Goal: Task Accomplishment & Management: Use online tool/utility

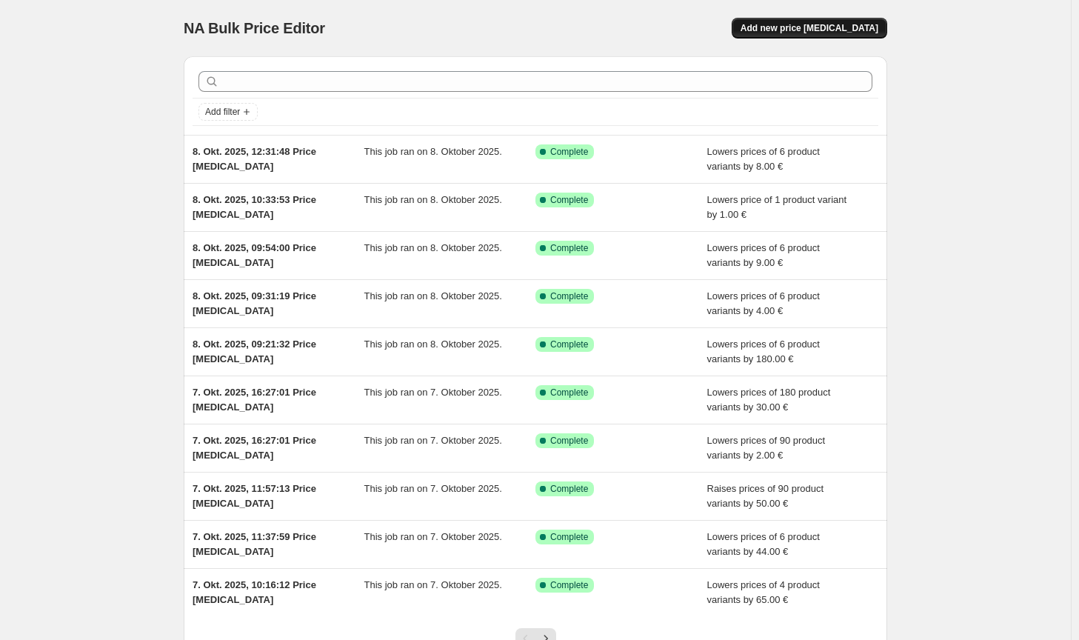
click at [862, 32] on span "Add new price [MEDICAL_DATA]" at bounding box center [810, 28] width 138 height 12
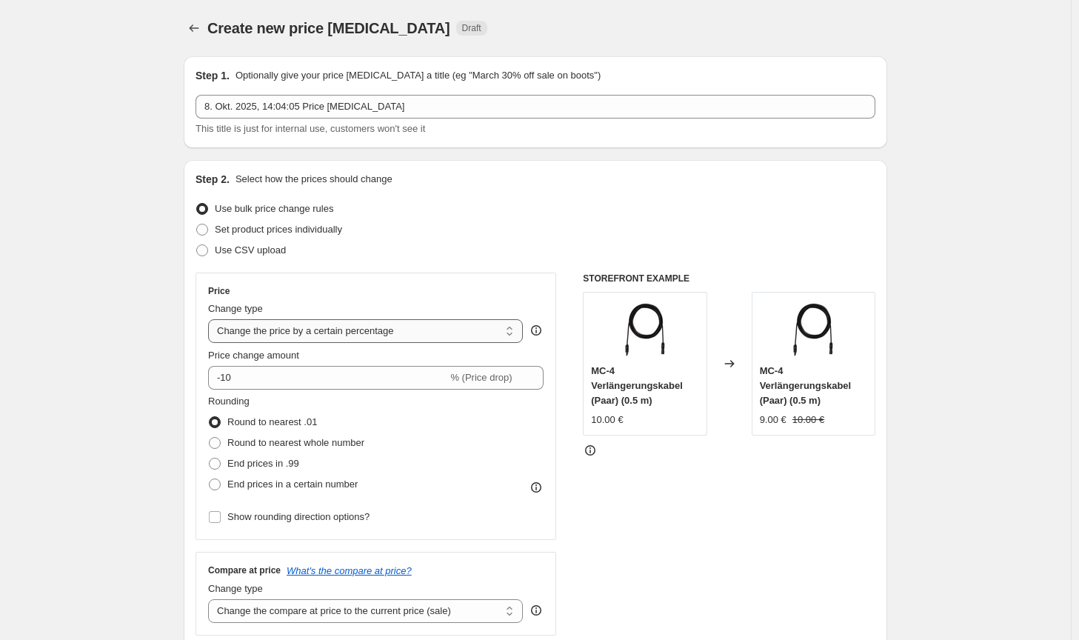
click at [353, 328] on select "Change the price to a certain amount Change the price by a certain amount Chang…" at bounding box center [365, 331] width 315 height 24
select select "by"
click at [211, 319] on select "Change the price to a certain amount Change the price by a certain amount Chang…" at bounding box center [365, 331] width 315 height 24
type input "-10.00"
click at [287, 441] on span "Round to nearest whole number" at bounding box center [295, 442] width 137 height 11
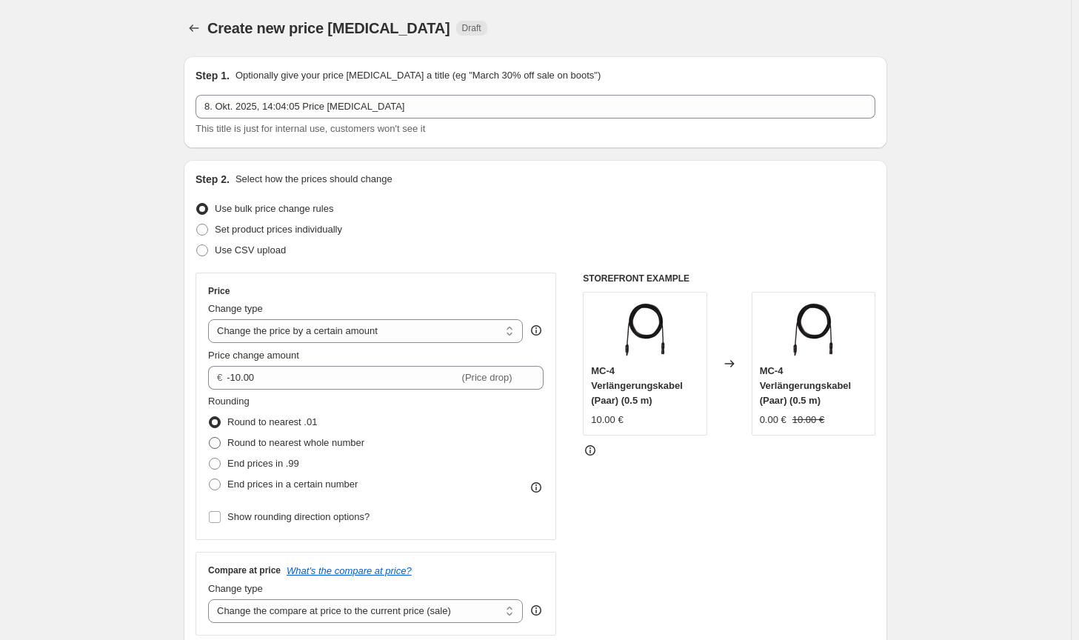
click at [210, 438] on input "Round to nearest whole number" at bounding box center [209, 437] width 1 height 1
radio input "true"
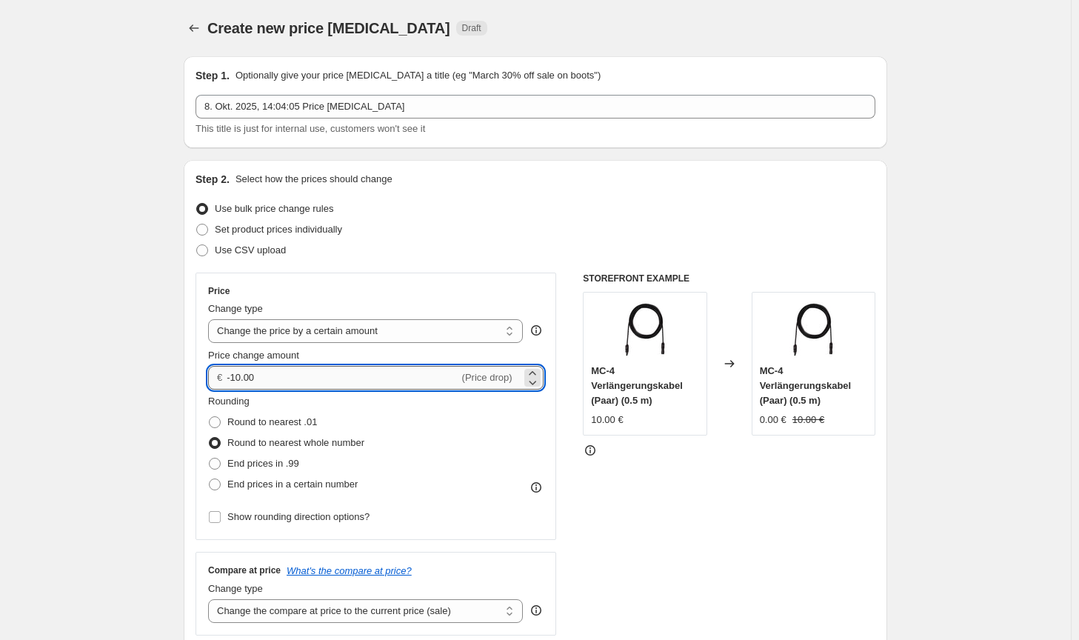
drag, startPoint x: 244, startPoint y: 383, endPoint x: 236, endPoint y: 384, distance: 8.2
click at [236, 384] on input "-10.00" at bounding box center [343, 378] width 232 height 24
type input "-5.00"
click at [390, 617] on select "Change the compare at price to the current price (sale) Change the compare at p…" at bounding box center [365, 611] width 315 height 24
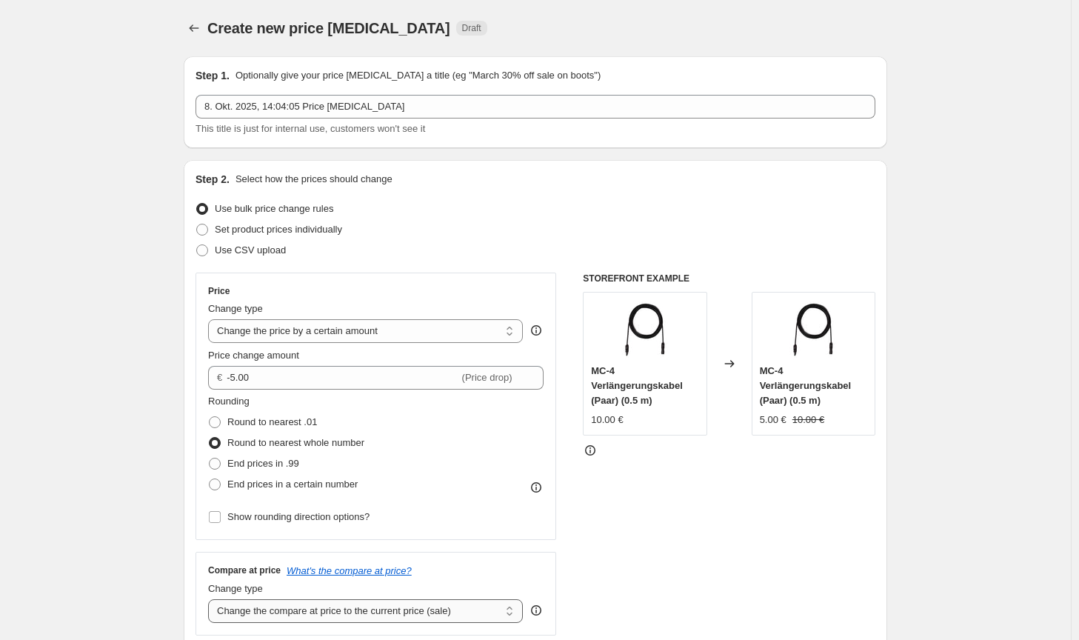
select select "no_change"
click at [211, 599] on select "Change the compare at price to the current price (sale) Change the compare at p…" at bounding box center [365, 611] width 315 height 24
click at [781, 577] on div "STOREFRONT EXAMPLE MC-4 Verlängerungskabel (Paar) (0.5 m) 10.00 € Changed to MC…" at bounding box center [729, 454] width 293 height 363
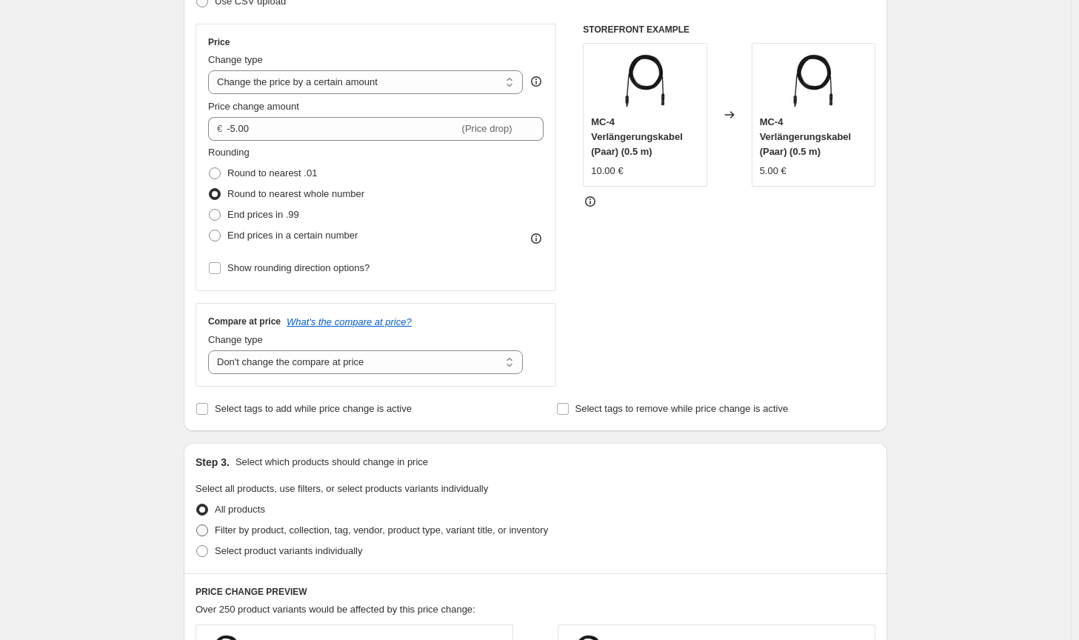
scroll to position [296, 0]
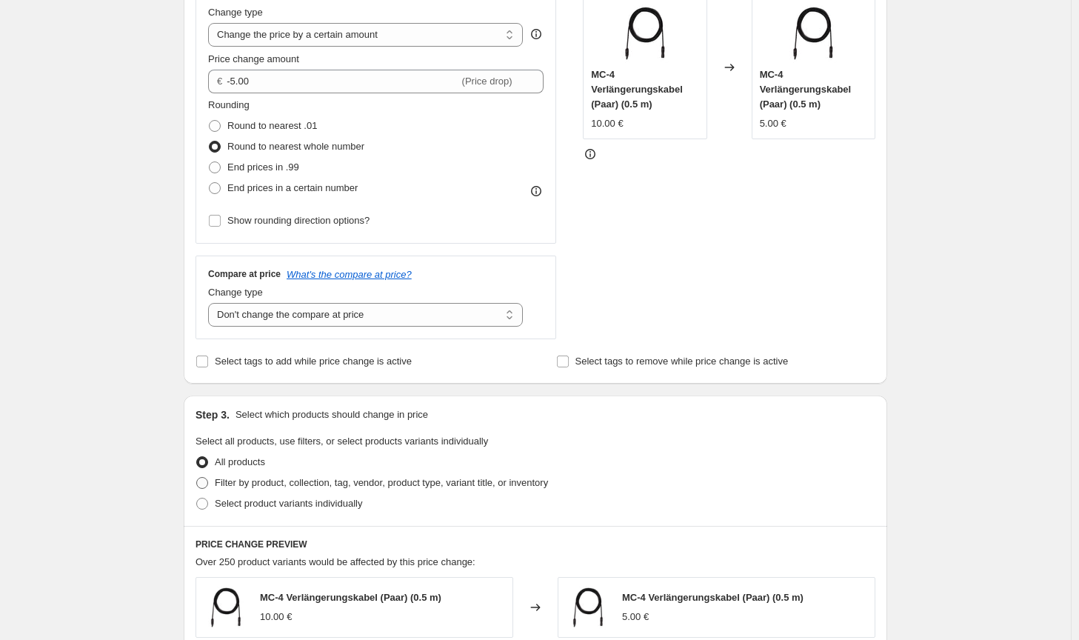
click at [486, 467] on div "All products" at bounding box center [536, 462] width 680 height 21
click at [485, 477] on span "Filter by product, collection, tag, vendor, product type, variant title, or inv…" at bounding box center [381, 482] width 333 height 11
click at [197, 477] on input "Filter by product, collection, tag, vendor, product type, variant title, or inv…" at bounding box center [196, 477] width 1 height 1
radio input "true"
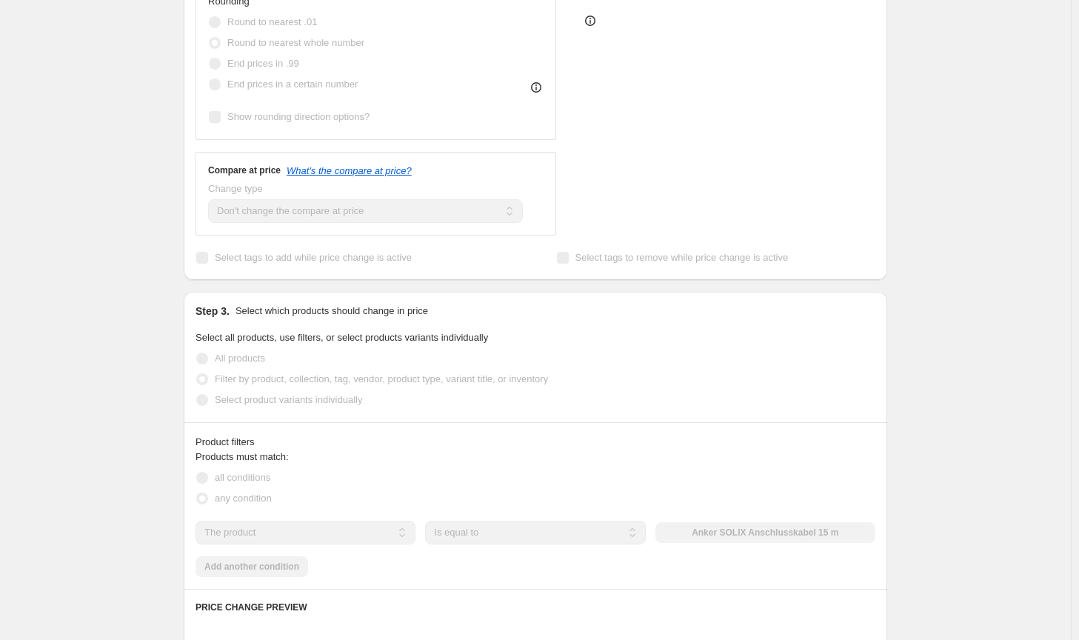
scroll to position [444, 0]
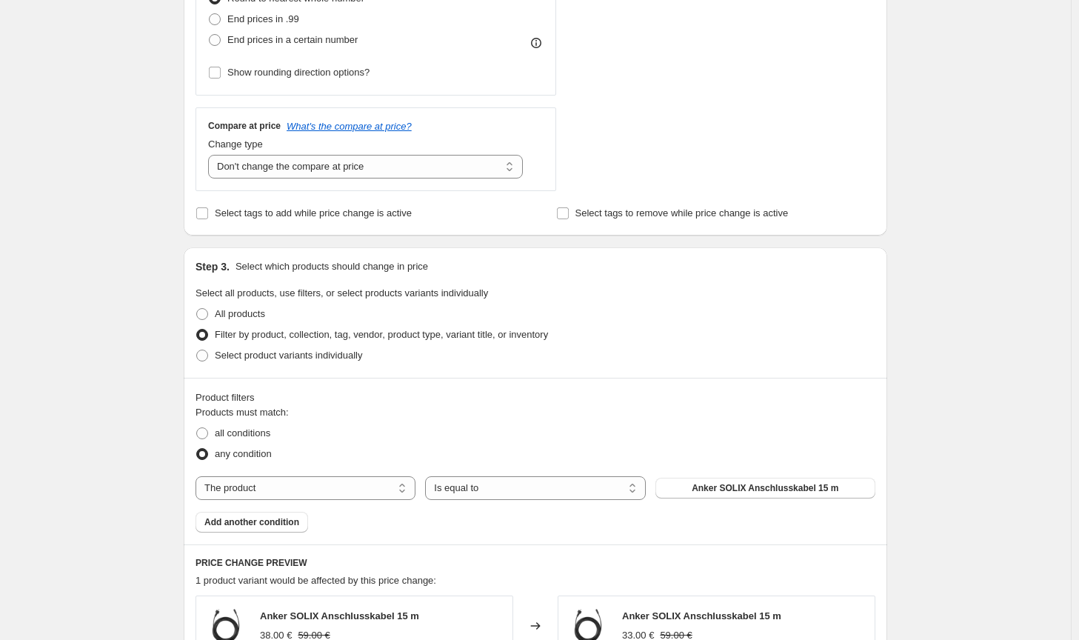
click at [724, 470] on div "Products must match: all conditions any condition The product The product's col…" at bounding box center [536, 468] width 680 height 127
click at [724, 485] on span "Anker SOLIX Anschlusskabel 15 m" at bounding box center [765, 488] width 147 height 12
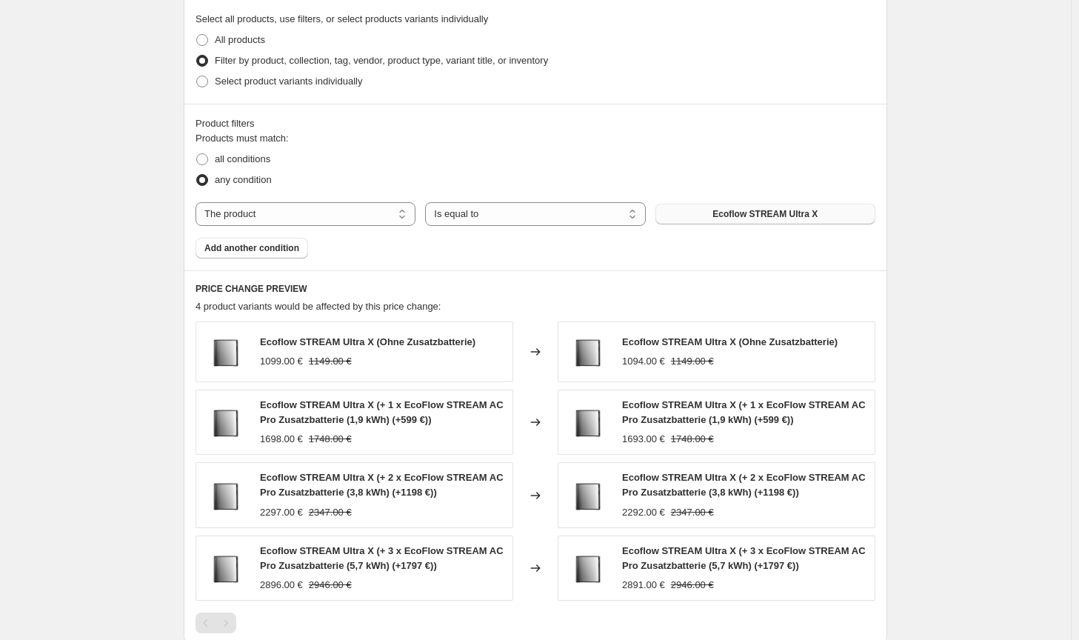
scroll to position [889, 0]
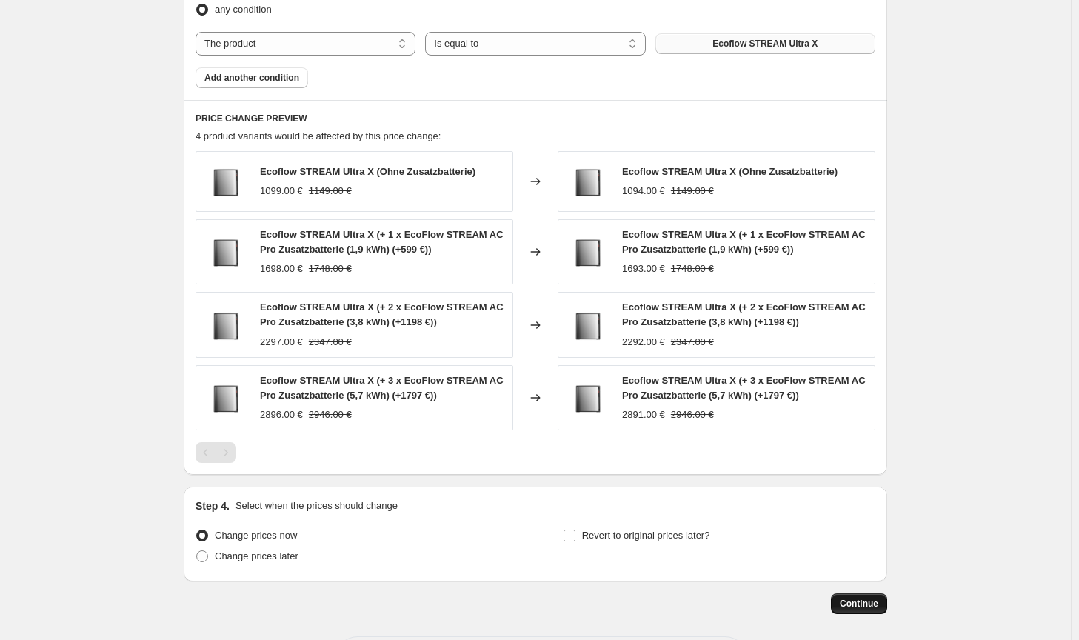
click at [841, 599] on button "Continue" at bounding box center [859, 603] width 56 height 21
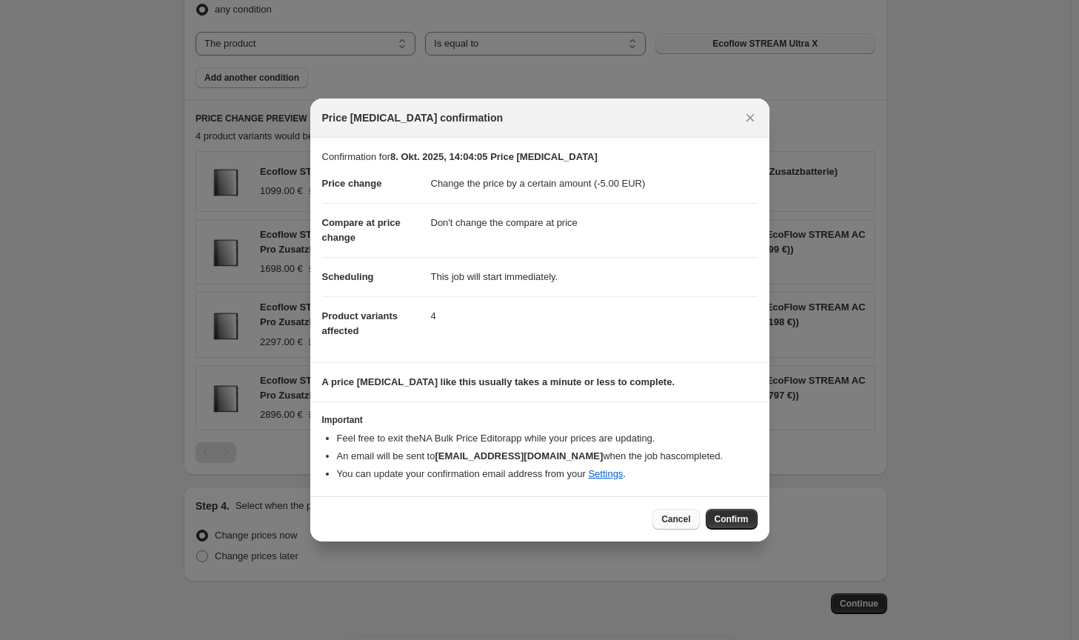
click at [678, 521] on span "Cancel" at bounding box center [675, 519] width 29 height 12
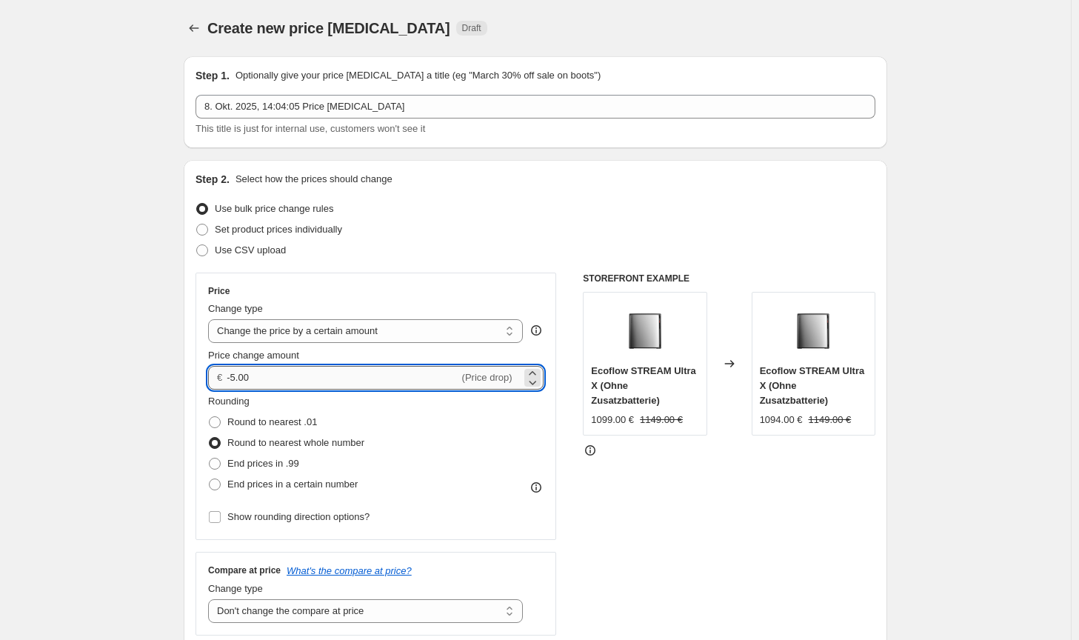
click at [236, 373] on input "-5.00" at bounding box center [343, 378] width 232 height 24
type input "-4.00"
click at [850, 528] on div "STOREFRONT EXAMPLE Ecoflow STREAM Ultra X (Ohne Zusatzbatterie) 1099.00 € 1149.…" at bounding box center [729, 454] width 293 height 363
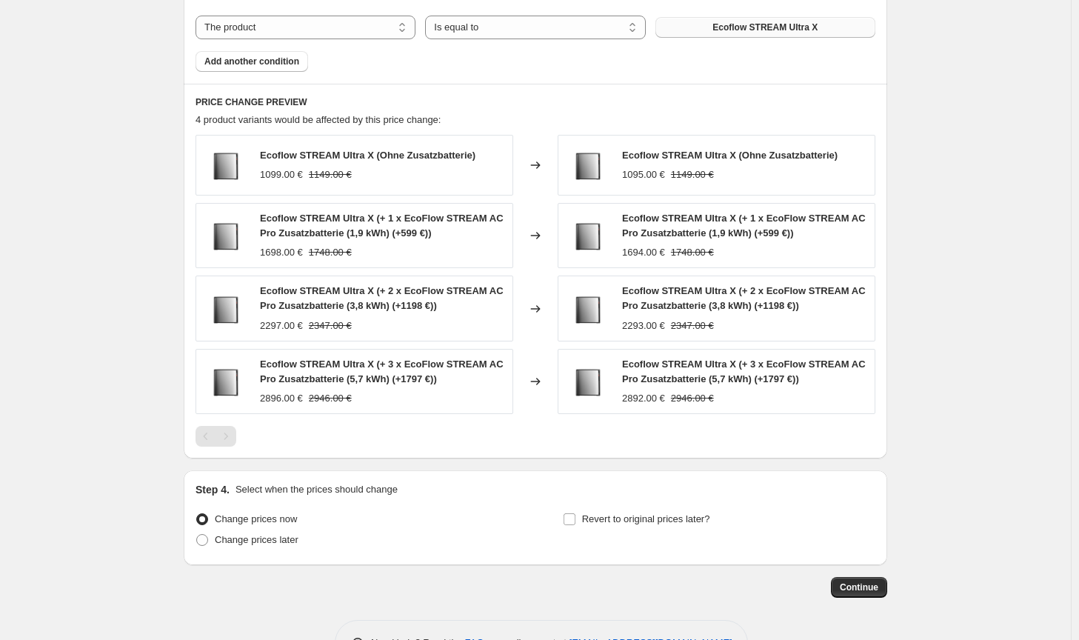
scroll to position [952, 0]
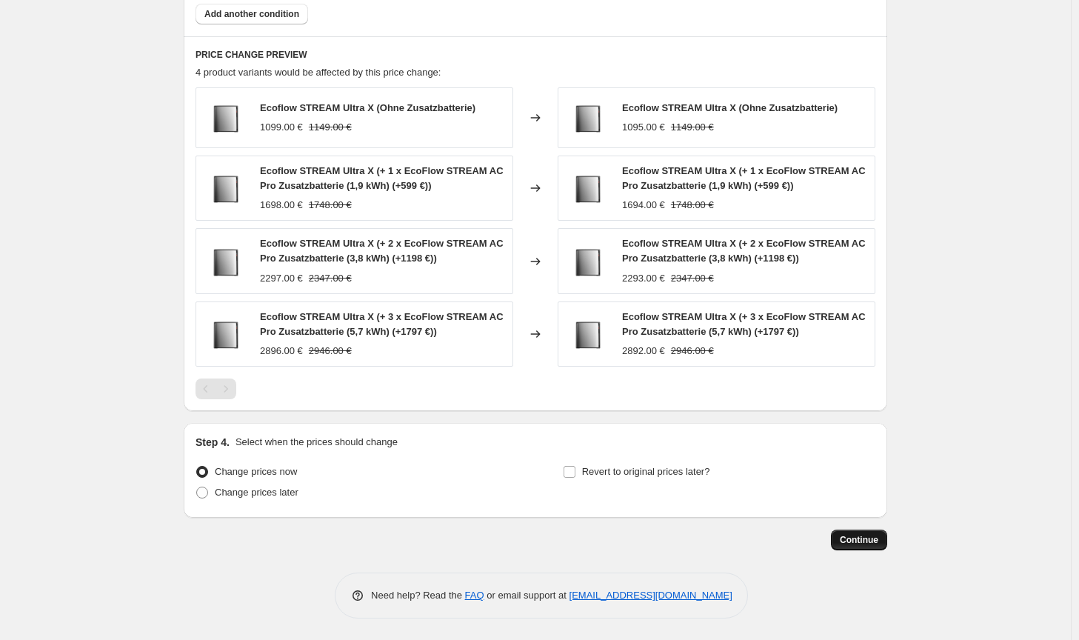
click at [841, 537] on button "Continue" at bounding box center [859, 540] width 56 height 21
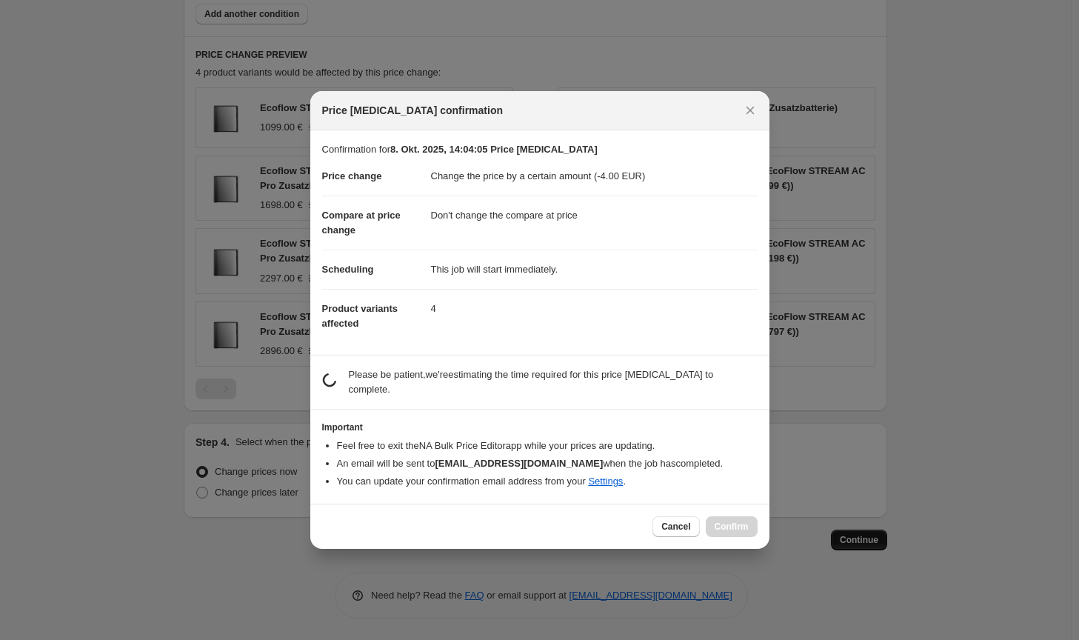
scroll to position [0, 0]
click at [695, 516] on button "Cancel" at bounding box center [675, 526] width 47 height 21
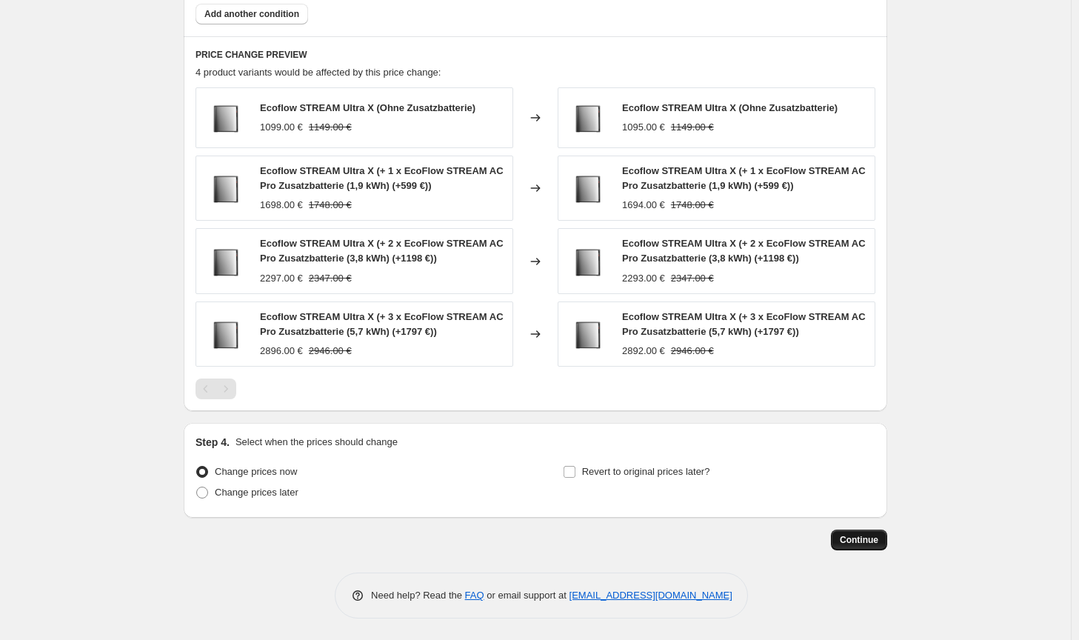
click at [846, 538] on span "Continue" at bounding box center [859, 540] width 39 height 12
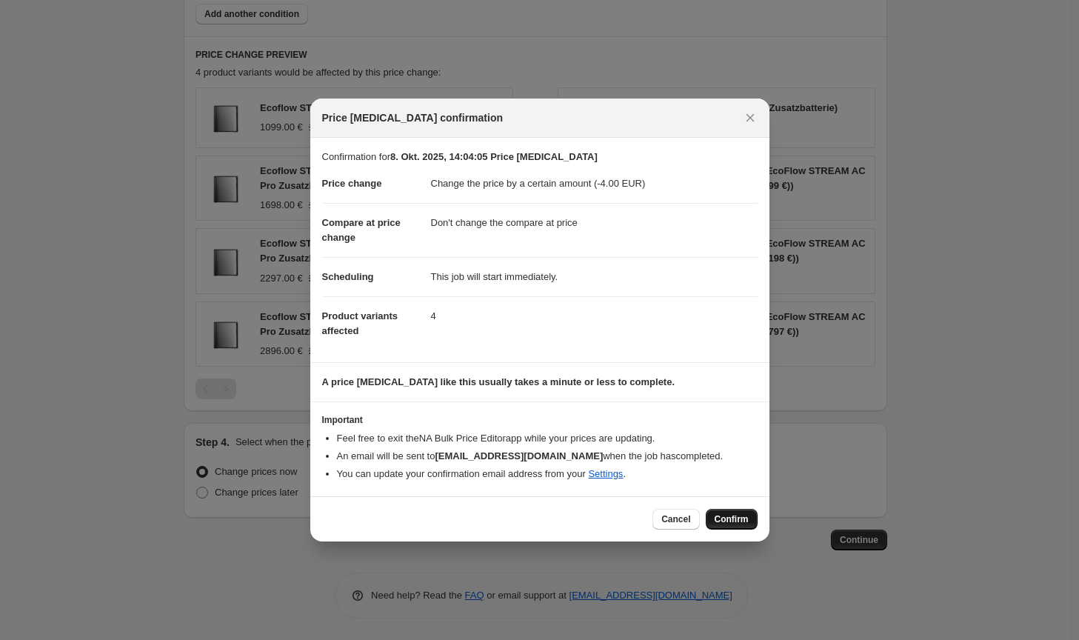
click at [735, 521] on span "Confirm" at bounding box center [732, 519] width 34 height 12
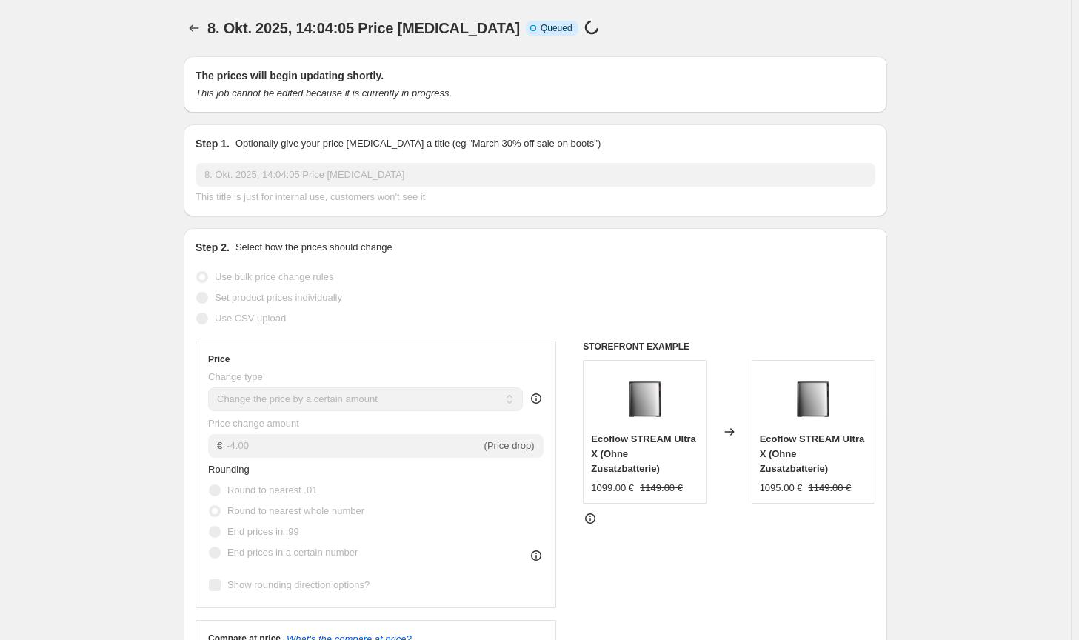
select select "by"
select select "no_change"
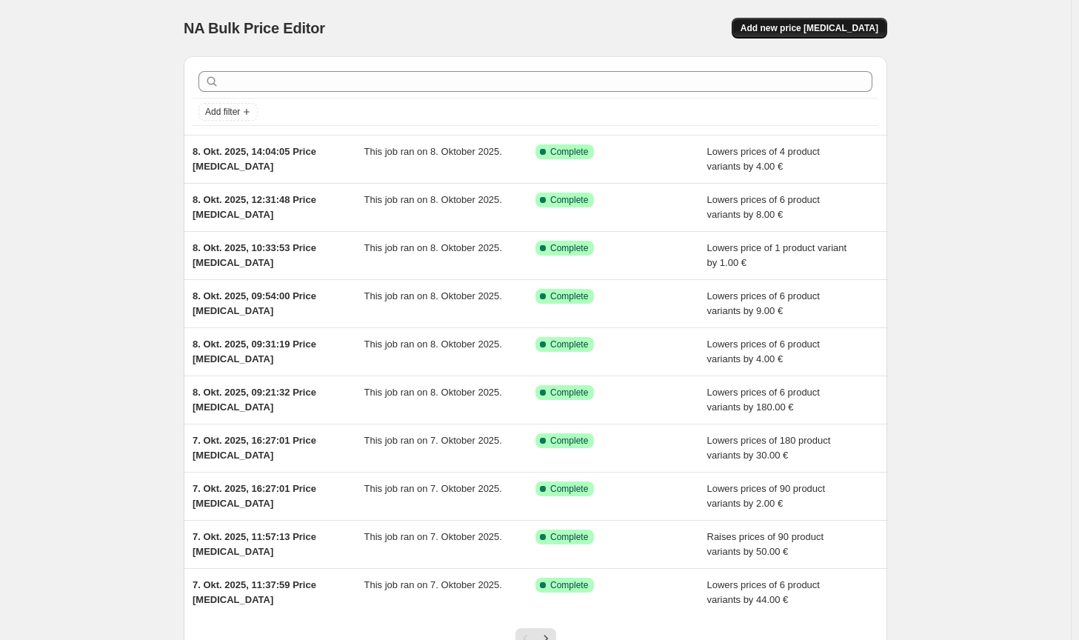
click at [829, 30] on span "Add new price [MEDICAL_DATA]" at bounding box center [810, 28] width 138 height 12
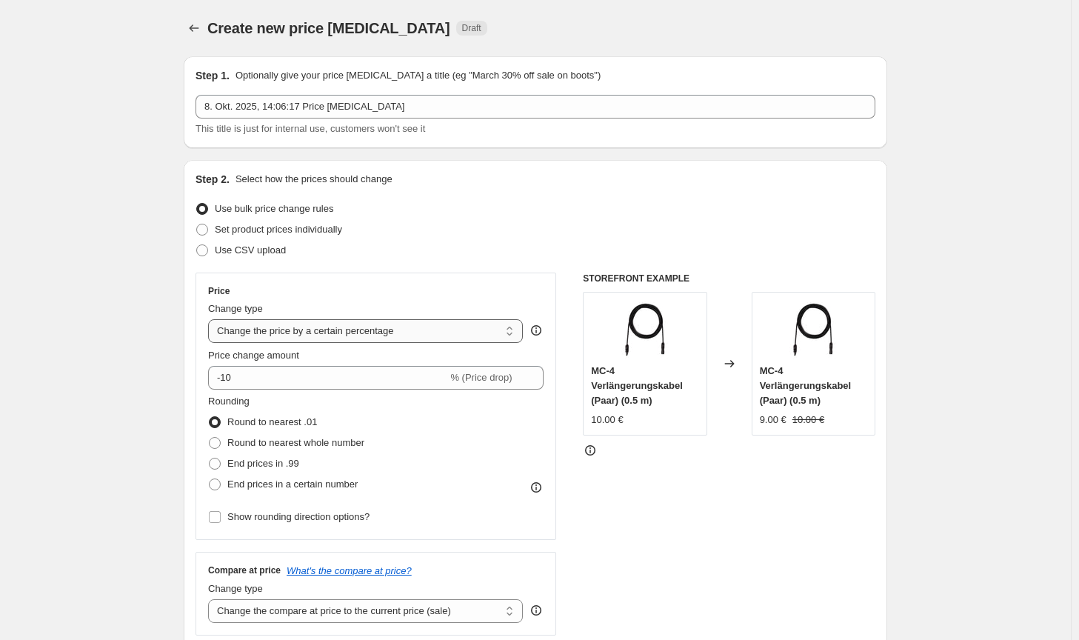
click at [330, 340] on select "Change the price to a certain amount Change the price by a certain amount Chang…" at bounding box center [365, 331] width 315 height 24
select select "by"
click at [211, 319] on select "Change the price to a certain amount Change the price by a certain amount Chang…" at bounding box center [365, 331] width 315 height 24
type input "-10.00"
click at [302, 451] on label "Round to nearest whole number" at bounding box center [286, 443] width 156 height 21
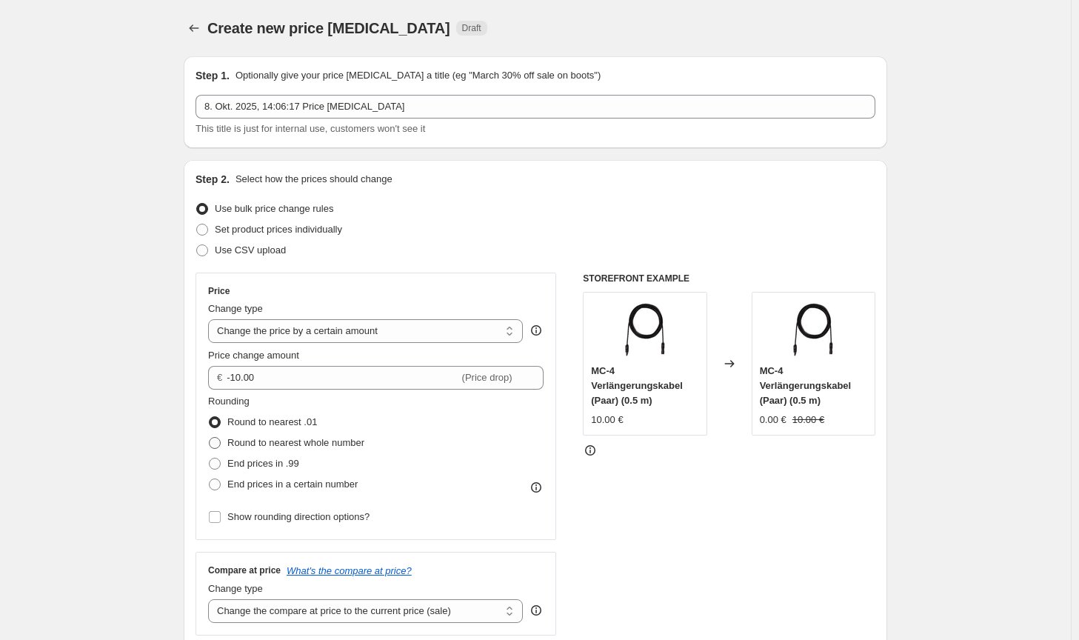
click at [210, 438] on input "Round to nearest whole number" at bounding box center [209, 437] width 1 height 1
radio input "true"
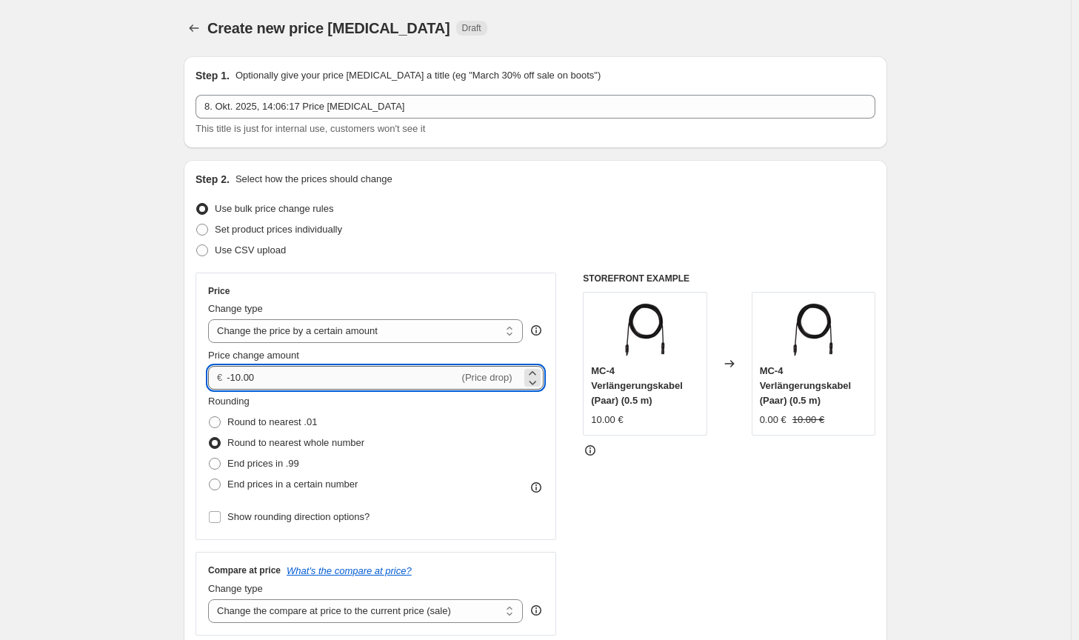
click at [236, 375] on input "-10.00" at bounding box center [343, 378] width 232 height 24
type input "-30.00"
click at [401, 615] on select "Change the compare at price to the current price (sale) Change the compare at p…" at bounding box center [365, 611] width 315 height 24
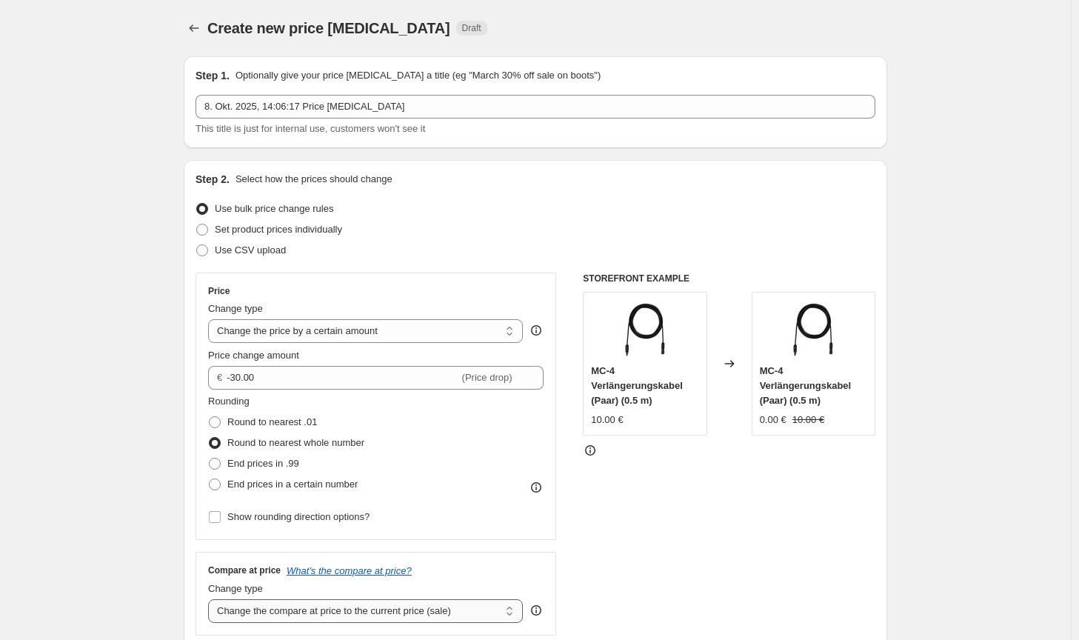
select select "no_change"
click at [211, 599] on select "Change the compare at price to the current price (sale) Change the compare at p…" at bounding box center [365, 611] width 315 height 24
click at [769, 560] on div "STOREFRONT EXAMPLE MC-4 Verlängerungskabel (Paar) (0.5 m) 10.00 € Changed to MC…" at bounding box center [729, 454] width 293 height 363
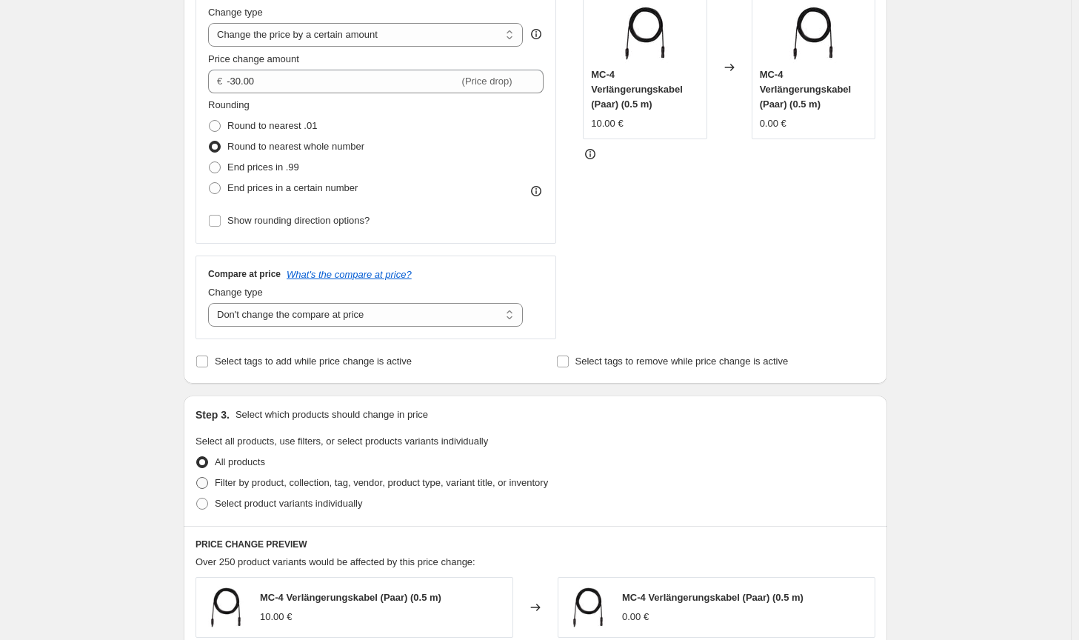
click at [527, 485] on span "Filter by product, collection, tag, vendor, product type, variant title, or inv…" at bounding box center [381, 482] width 333 height 11
click at [197, 478] on input "Filter by product, collection, tag, vendor, product type, variant title, or inv…" at bounding box center [196, 477] width 1 height 1
radio input "true"
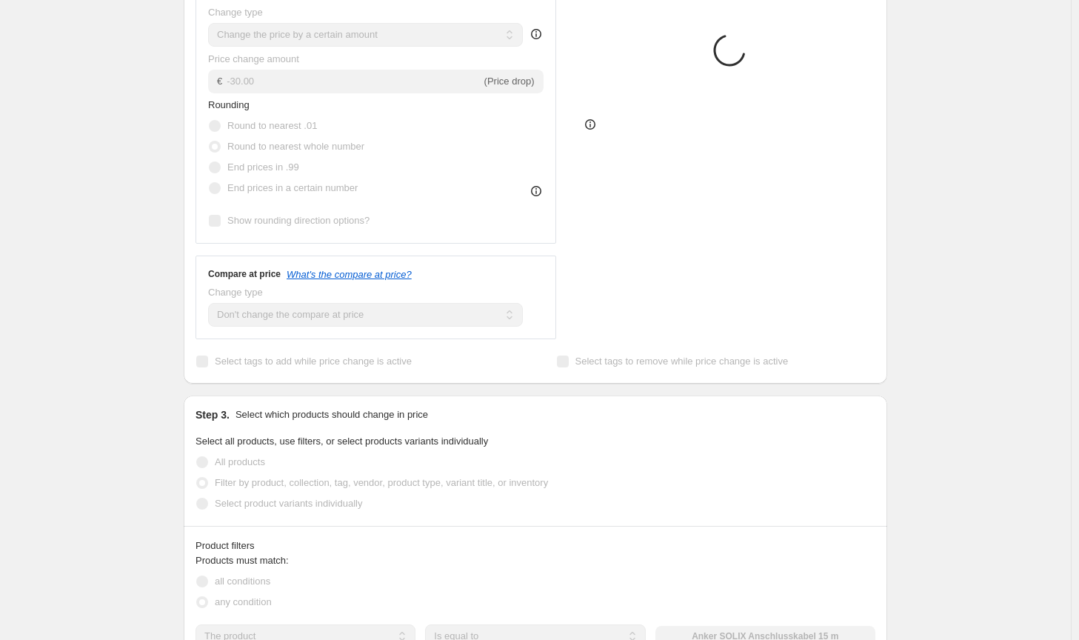
scroll to position [444, 0]
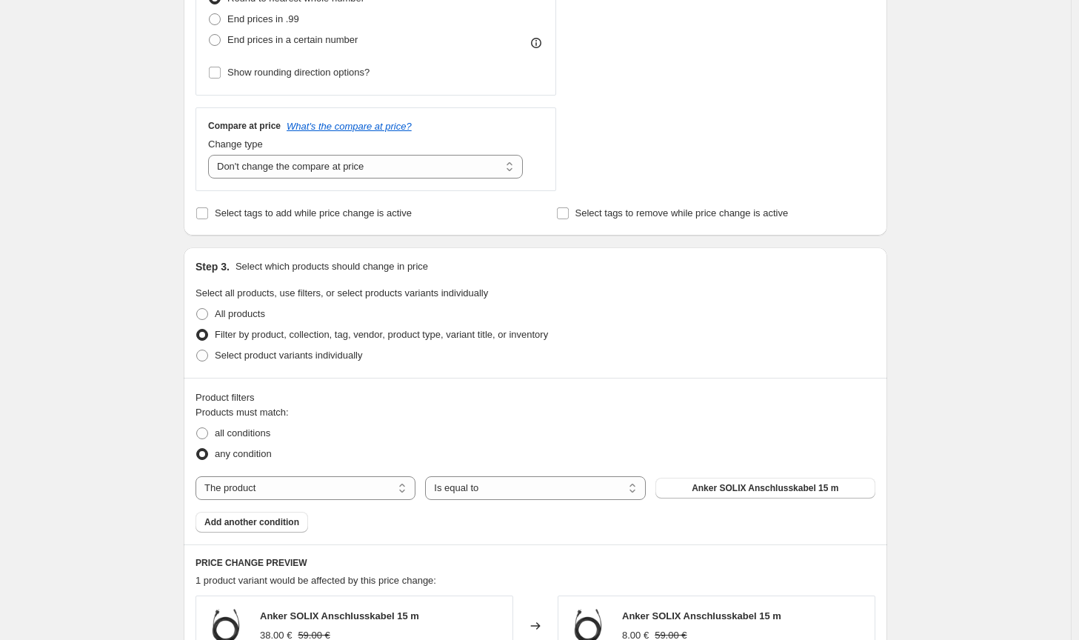
click at [768, 474] on div "Products must match: all conditions any condition The product The product's col…" at bounding box center [536, 468] width 680 height 127
click at [767, 488] on span "Anker SOLIX Anschlusskabel 15 m" at bounding box center [765, 488] width 147 height 12
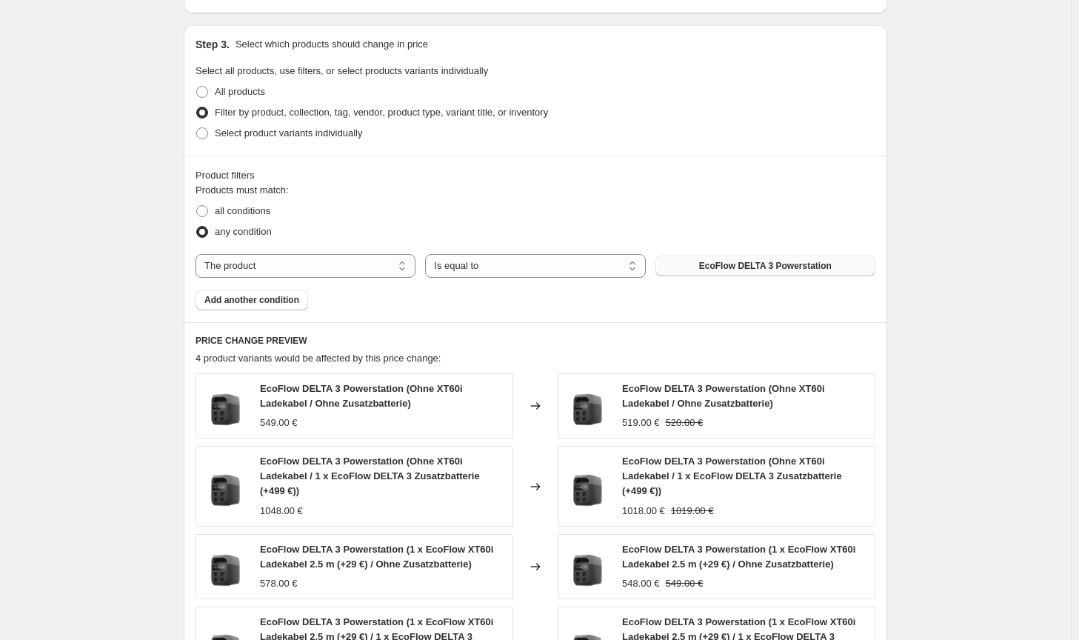
scroll to position [0, 0]
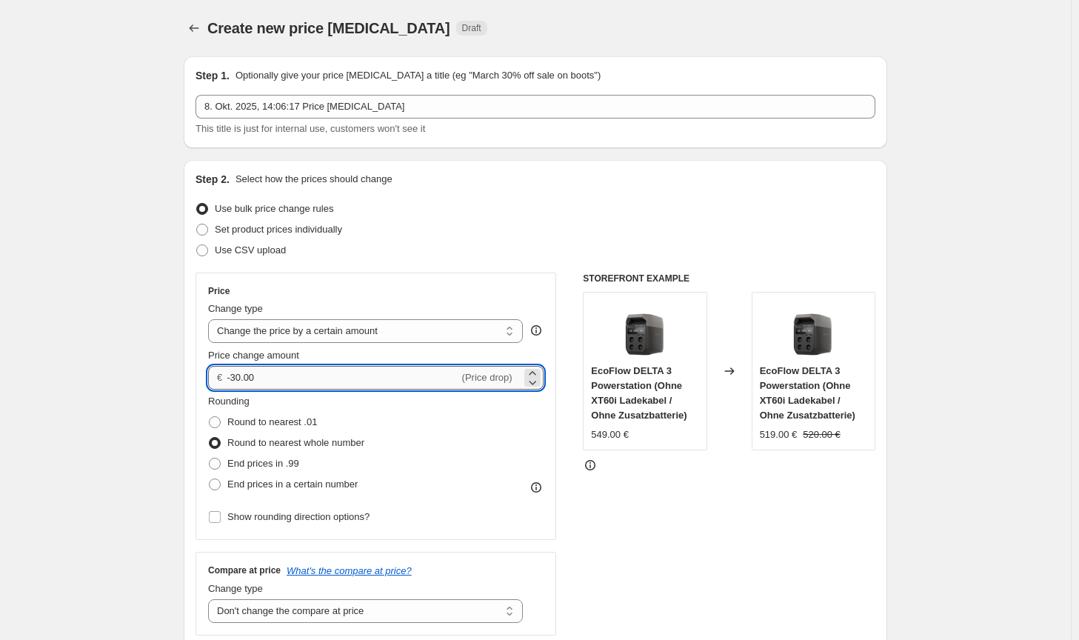
click at [243, 378] on input "-30.00" at bounding box center [343, 378] width 232 height 24
type input "-31.00"
click at [730, 524] on div "STOREFRONT EXAMPLE EcoFlow DELTA 3 Powerstation (Ohne XT60i Ladekabel / Ohne Zu…" at bounding box center [729, 454] width 293 height 363
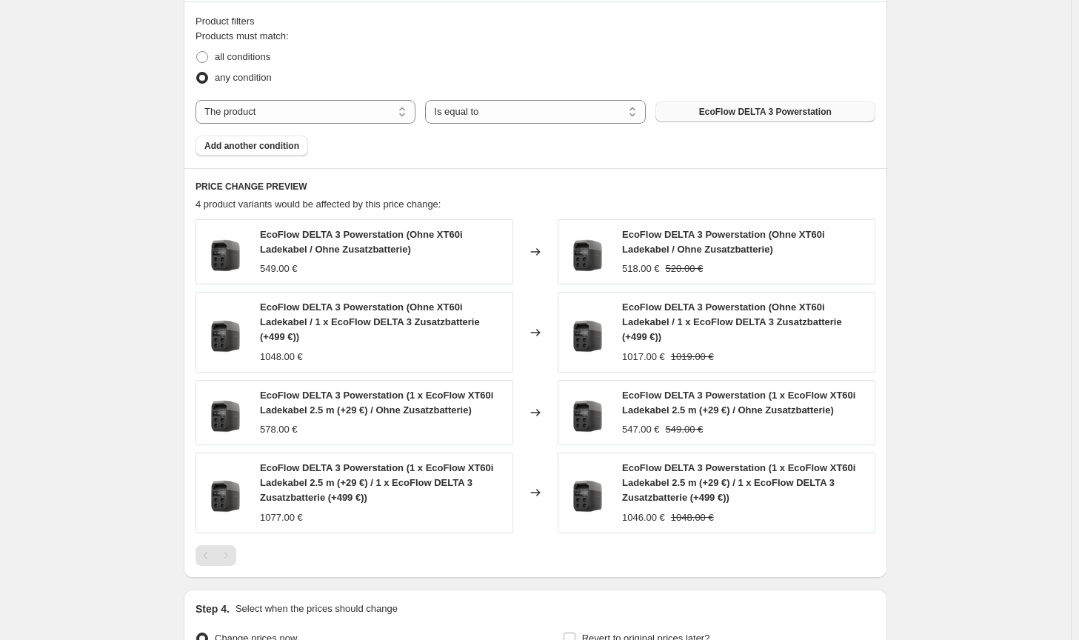
scroll to position [987, 0]
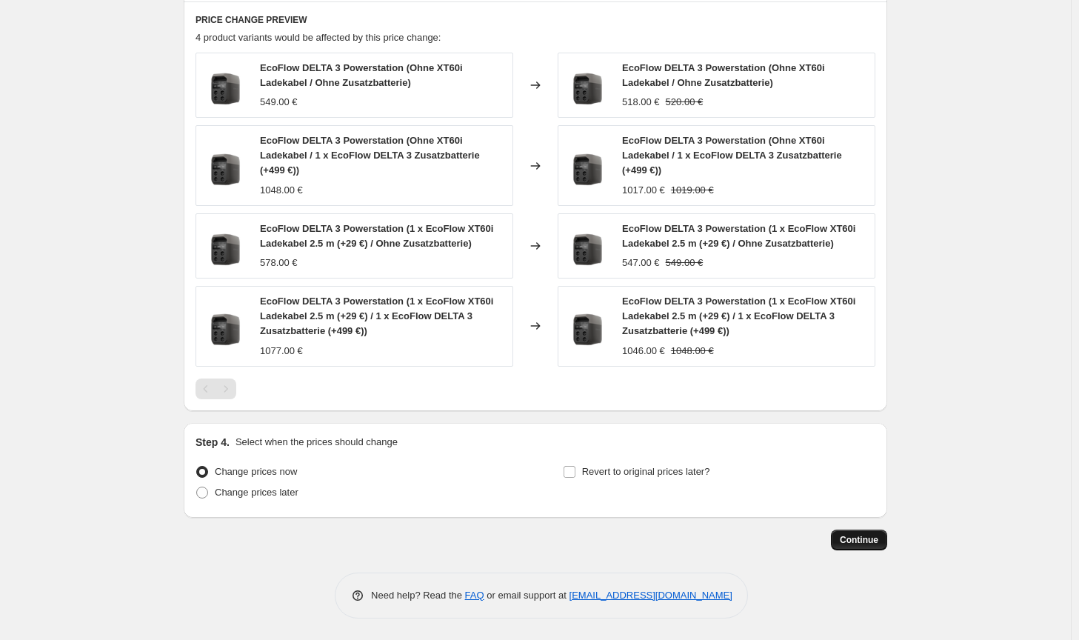
click at [878, 535] on span "Continue" at bounding box center [859, 540] width 39 height 12
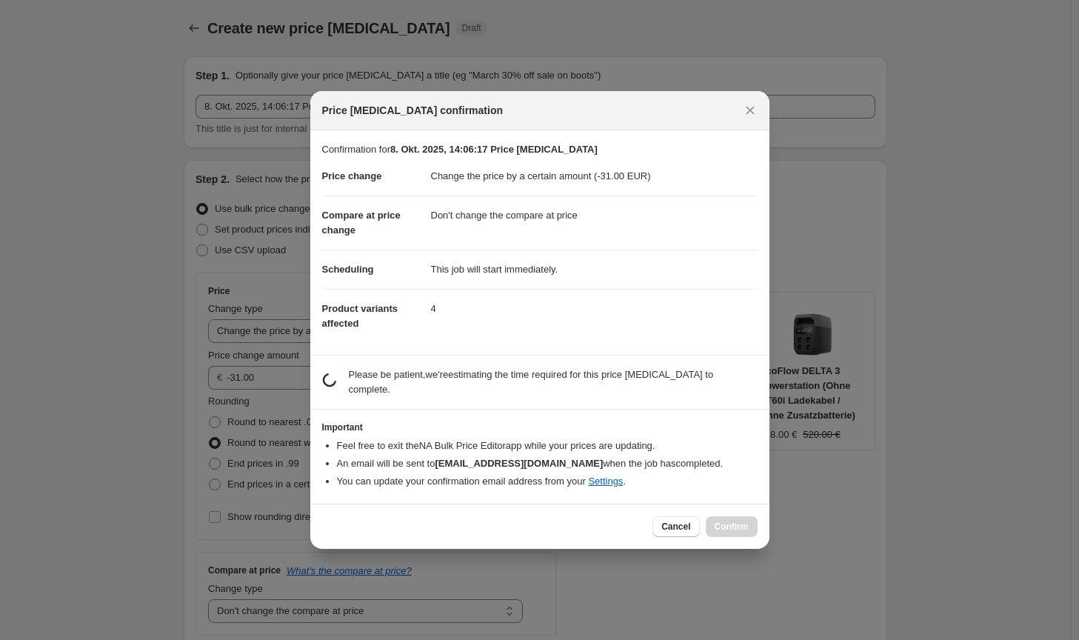
scroll to position [0, 0]
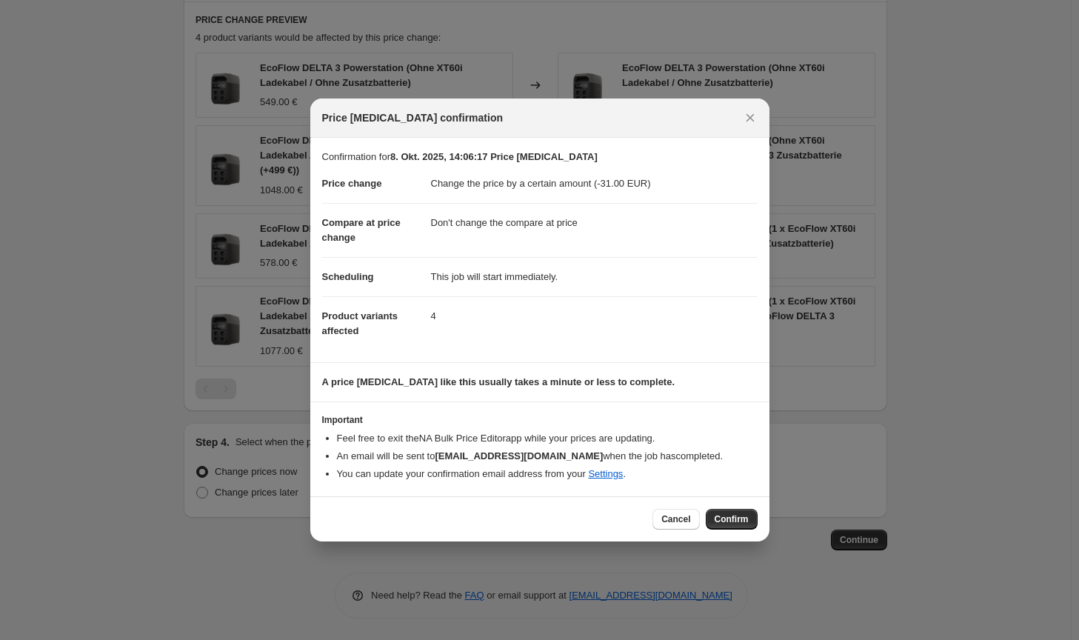
drag, startPoint x: 746, startPoint y: 517, endPoint x: 738, endPoint y: 515, distance: 7.7
click at [738, 515] on span "Confirm" at bounding box center [732, 519] width 34 height 12
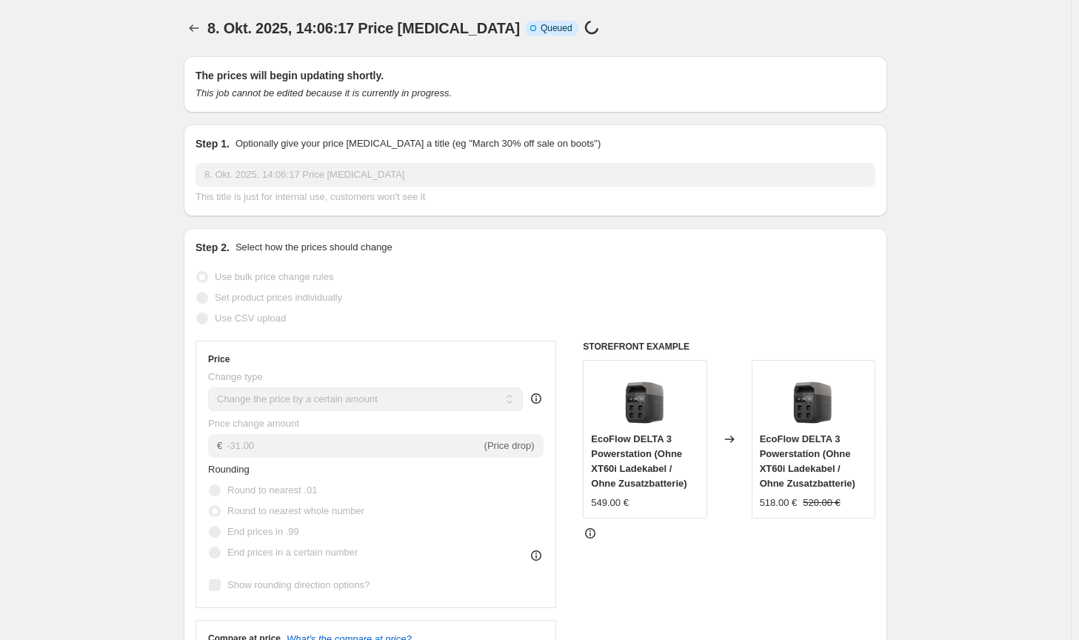
scroll to position [987, 0]
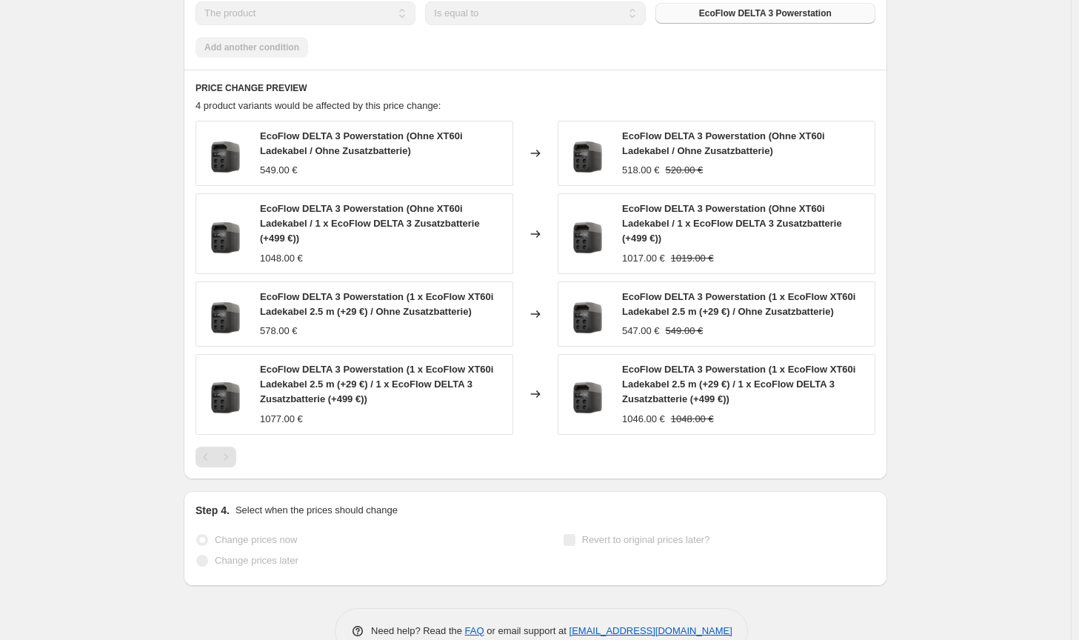
select select "by"
select select "no_change"
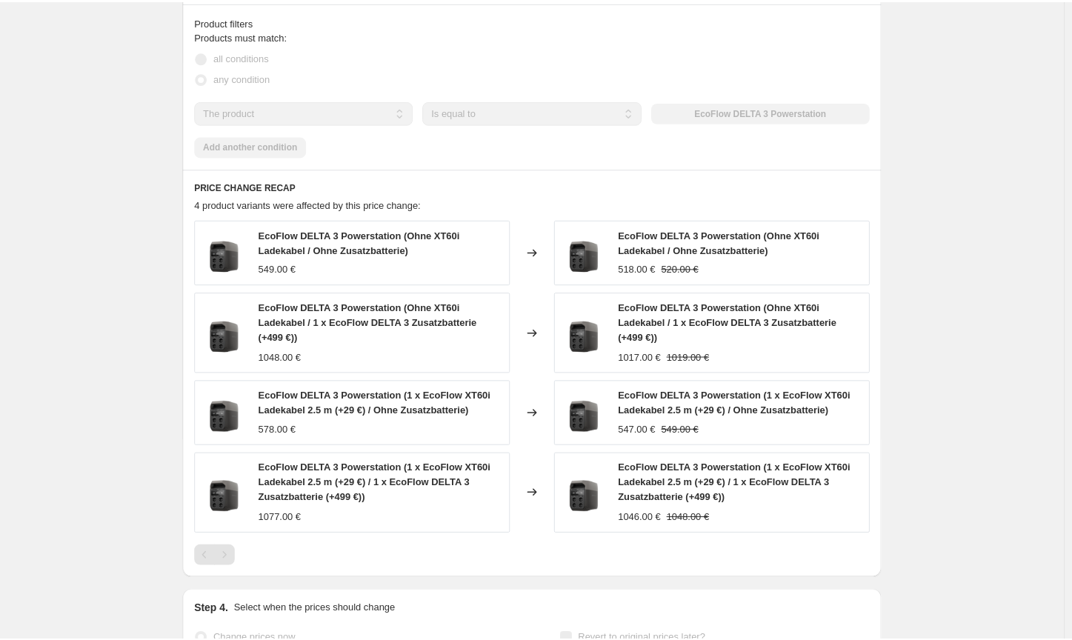
scroll to position [0, 0]
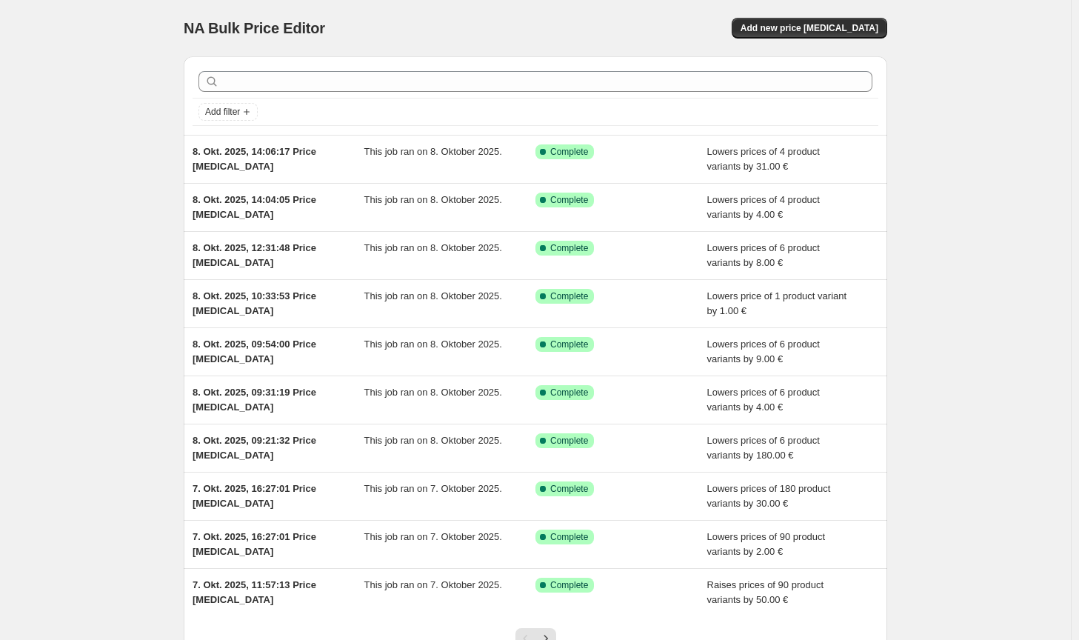
click at [766, 21] on div "Add new price [MEDICAL_DATA]" at bounding box center [710, 28] width 353 height 21
click at [769, 24] on button "Add new price [MEDICAL_DATA]" at bounding box center [810, 28] width 156 height 21
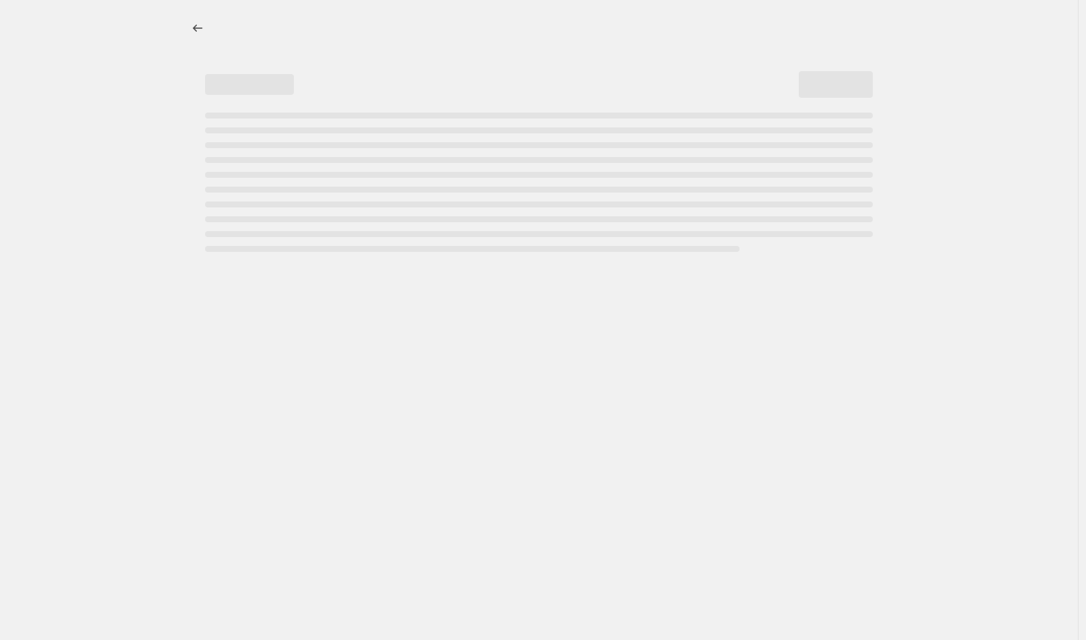
select select "percentage"
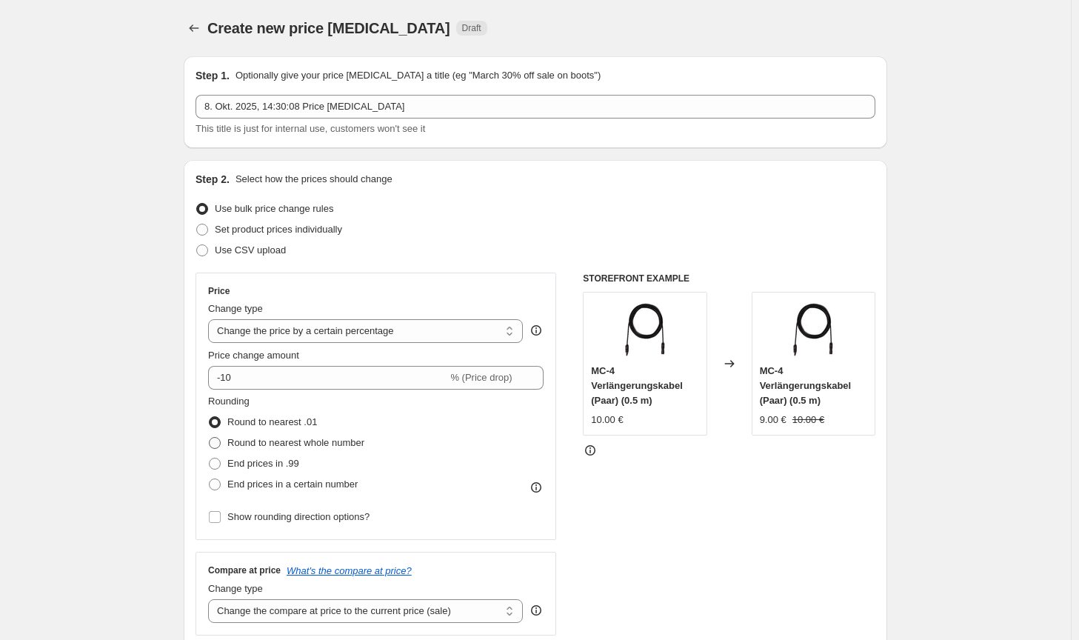
click at [278, 441] on span "Round to nearest whole number" at bounding box center [295, 442] width 137 height 11
click at [210, 438] on input "Round to nearest whole number" at bounding box center [209, 437] width 1 height 1
radio input "true"
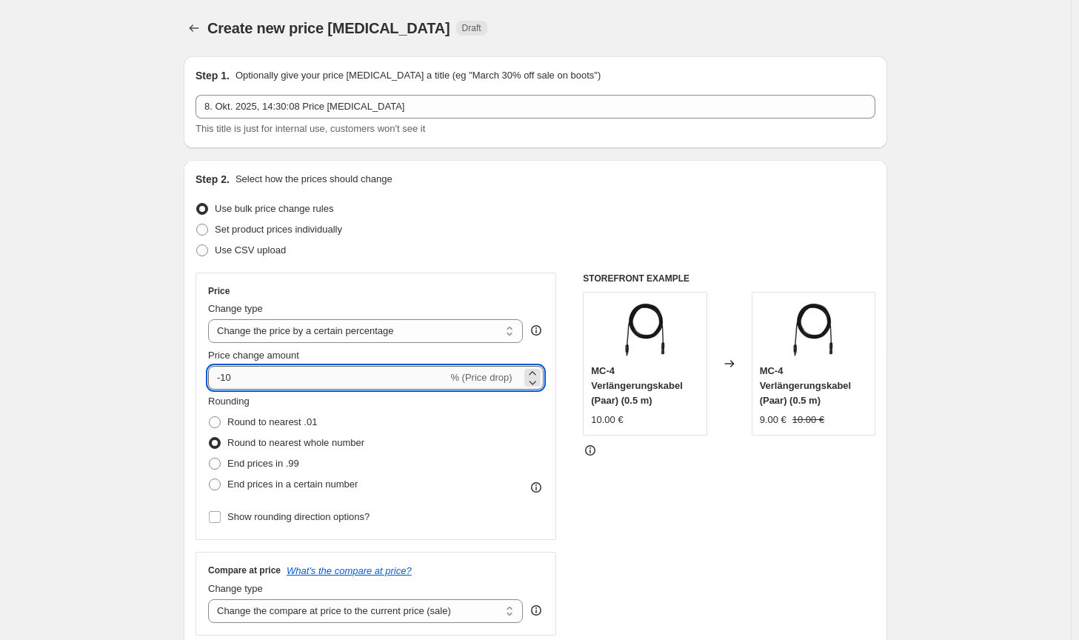
drag, startPoint x: 254, startPoint y: 378, endPoint x: 225, endPoint y: 377, distance: 28.9
click at [225, 377] on input "-10" at bounding box center [327, 378] width 239 height 24
type input "-6"
click at [317, 315] on div "Change type" at bounding box center [365, 308] width 315 height 15
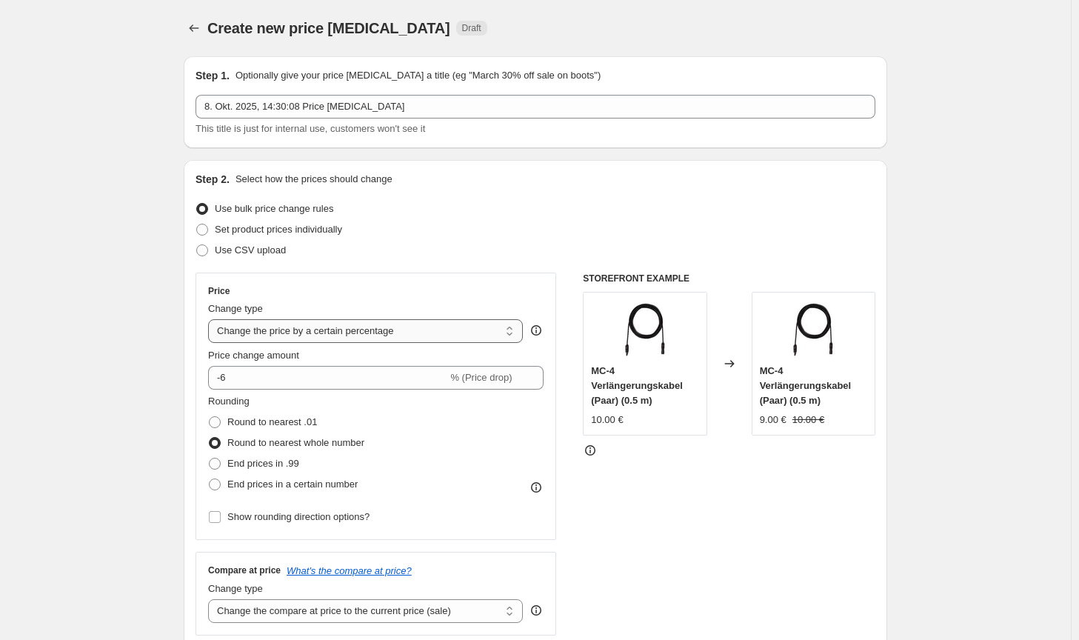
click at [317, 332] on select "Change the price to a certain amount Change the price by a certain amount Chang…" at bounding box center [365, 331] width 315 height 24
select select "by"
click at [211, 319] on select "Change the price to a certain amount Change the price by a certain amount Chang…" at bounding box center [365, 331] width 315 height 24
click at [616, 535] on div "STOREFRONT EXAMPLE MC-4 Verlängerungskabel (Paar) (0.5 m) 10.00 € Changed to MC…" at bounding box center [729, 454] width 293 height 363
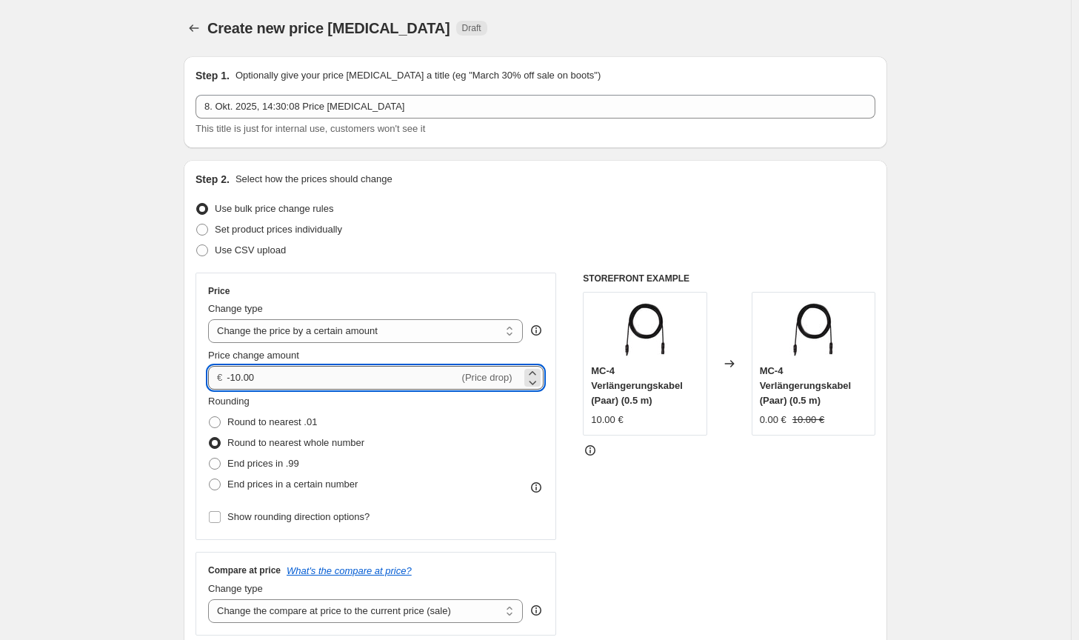
drag, startPoint x: 262, startPoint y: 379, endPoint x: 236, endPoint y: 378, distance: 25.9
click at [236, 378] on input "-10.00" at bounding box center [343, 378] width 232 height 24
type input "-6.00"
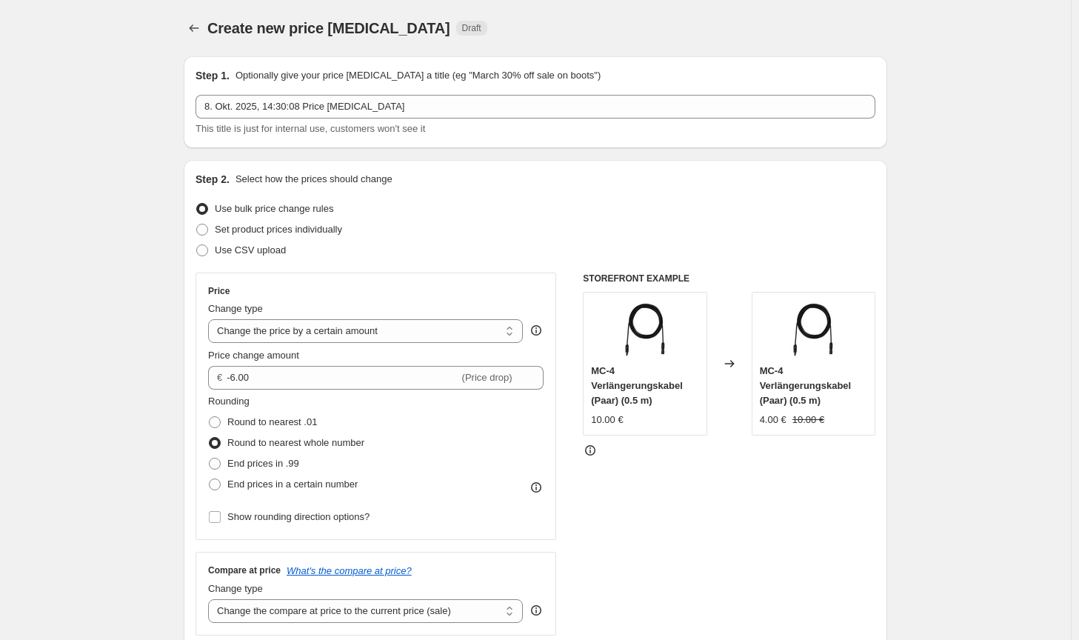
click at [615, 461] on div "STOREFRONT EXAMPLE MC-4 Verlängerungskabel (Paar) (0.5 m) 10.00 € Changed to MC…" at bounding box center [729, 454] width 293 height 363
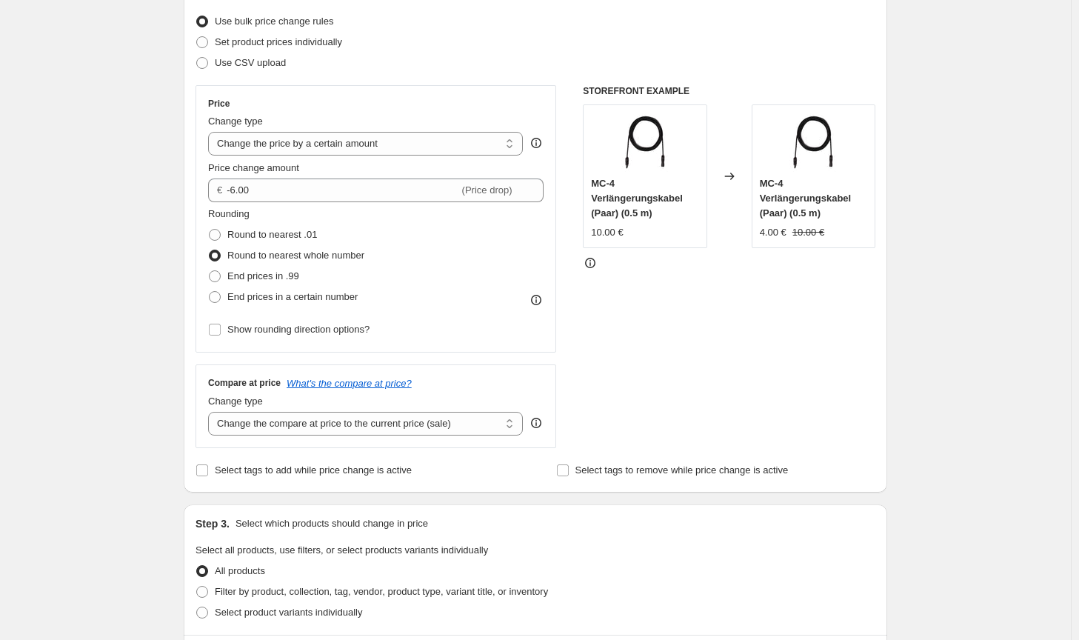
scroll to position [222, 0]
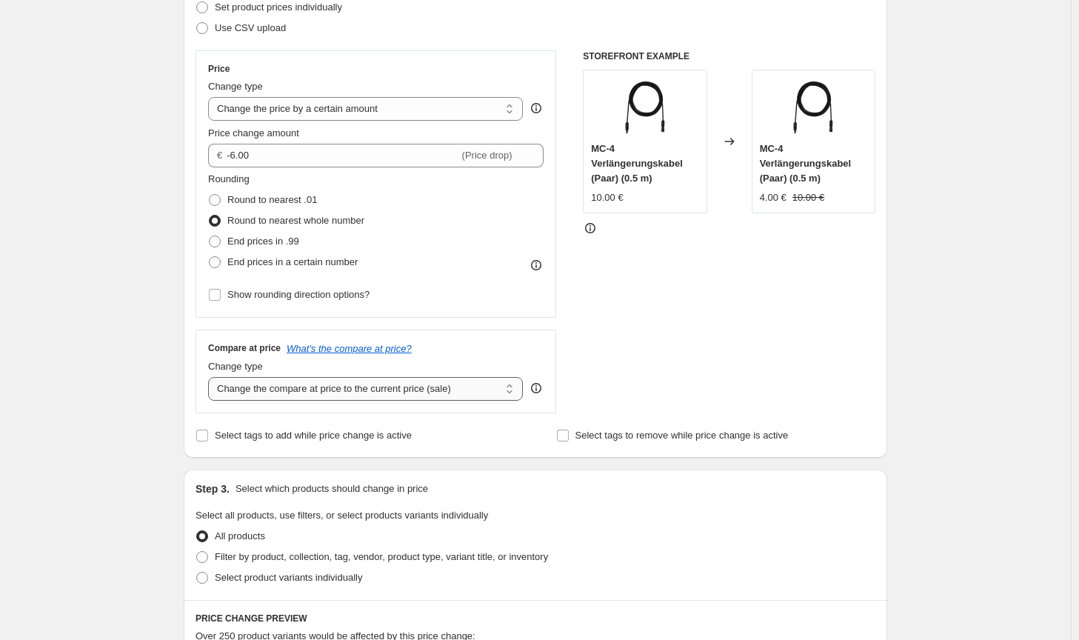
click at [462, 396] on select "Change the compare at price to the current price (sale) Change the compare at p…" at bounding box center [365, 389] width 315 height 24
select select "no_change"
click at [211, 377] on select "Change the compare at price to the current price (sale) Change the compare at p…" at bounding box center [365, 389] width 315 height 24
click at [361, 558] on span "Filter by product, collection, tag, vendor, product type, variant title, or inv…" at bounding box center [381, 556] width 333 height 11
click at [197, 552] on input "Filter by product, collection, tag, vendor, product type, variant title, or inv…" at bounding box center [196, 551] width 1 height 1
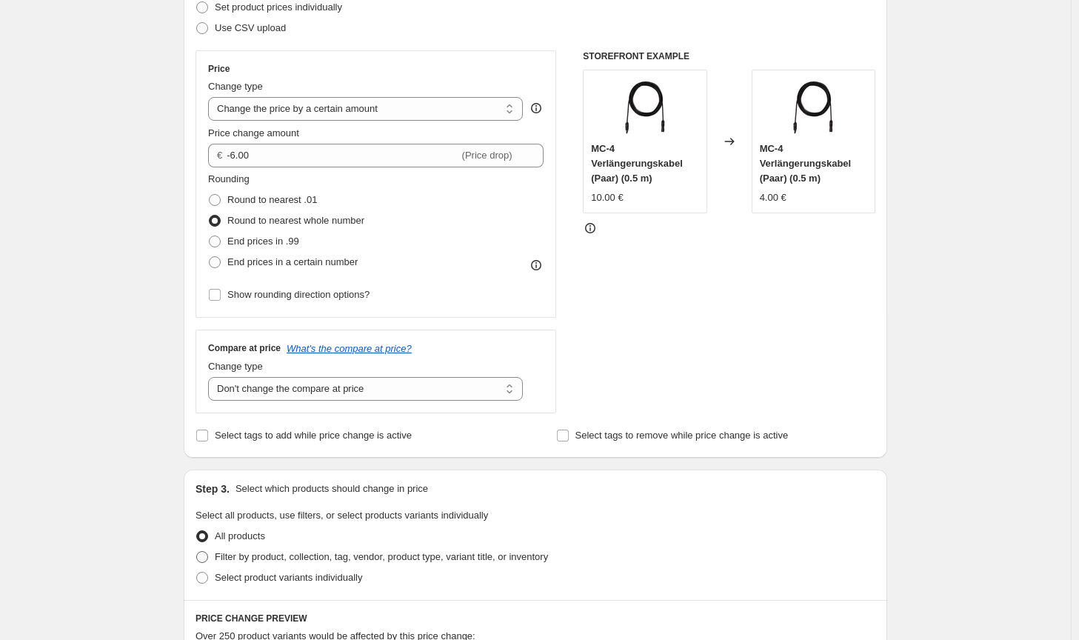
radio input "true"
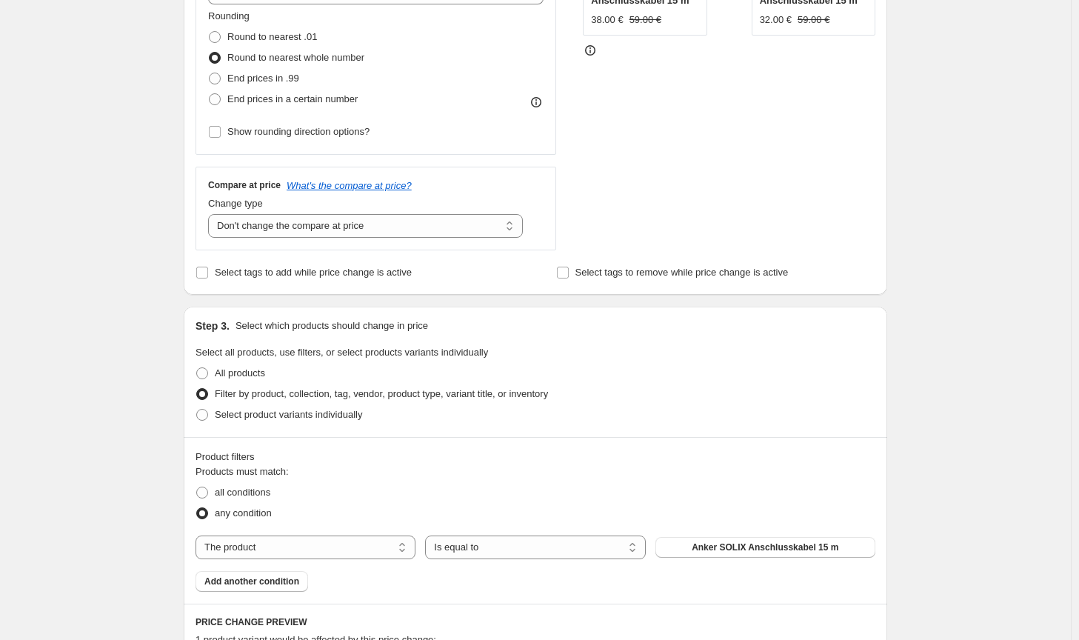
scroll to position [518, 0]
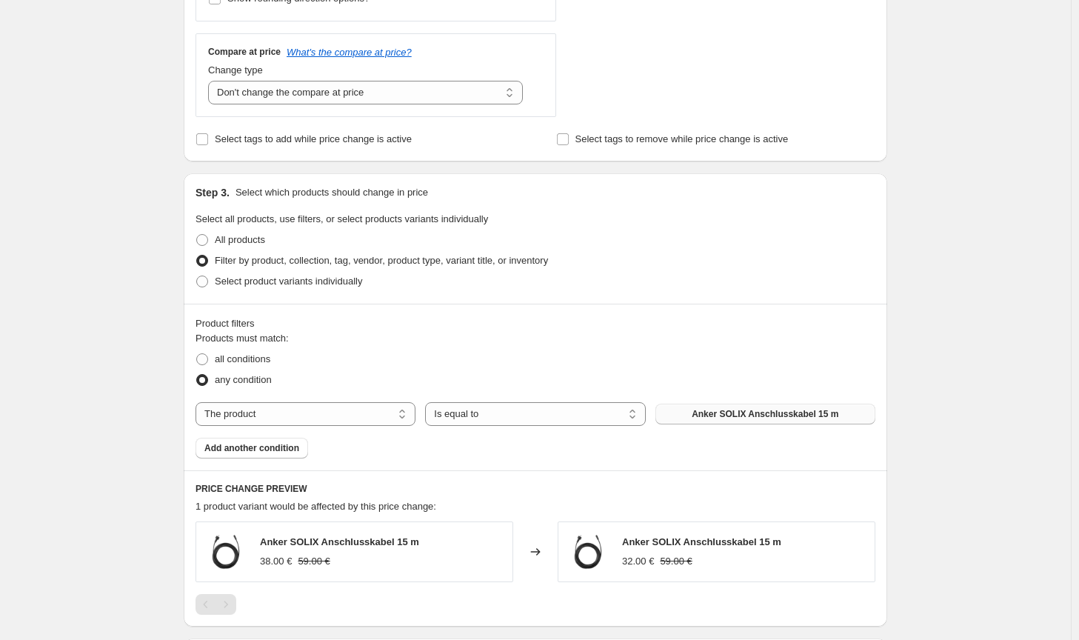
click at [774, 415] on span "Anker SOLIX Anschlusskabel 15 m" at bounding box center [765, 414] width 147 height 12
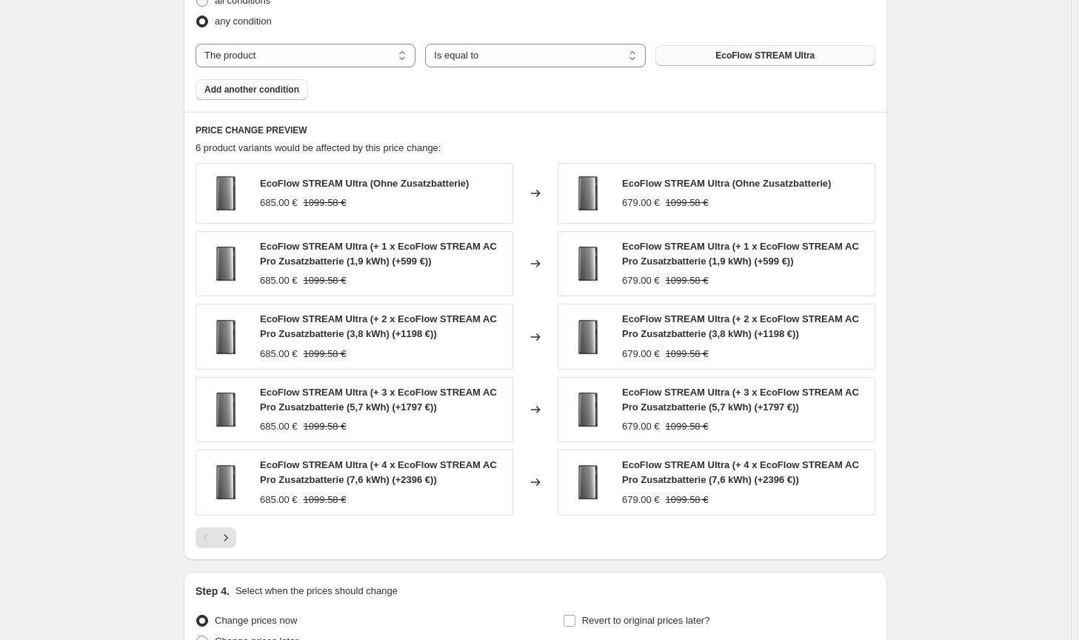
scroll to position [1025, 0]
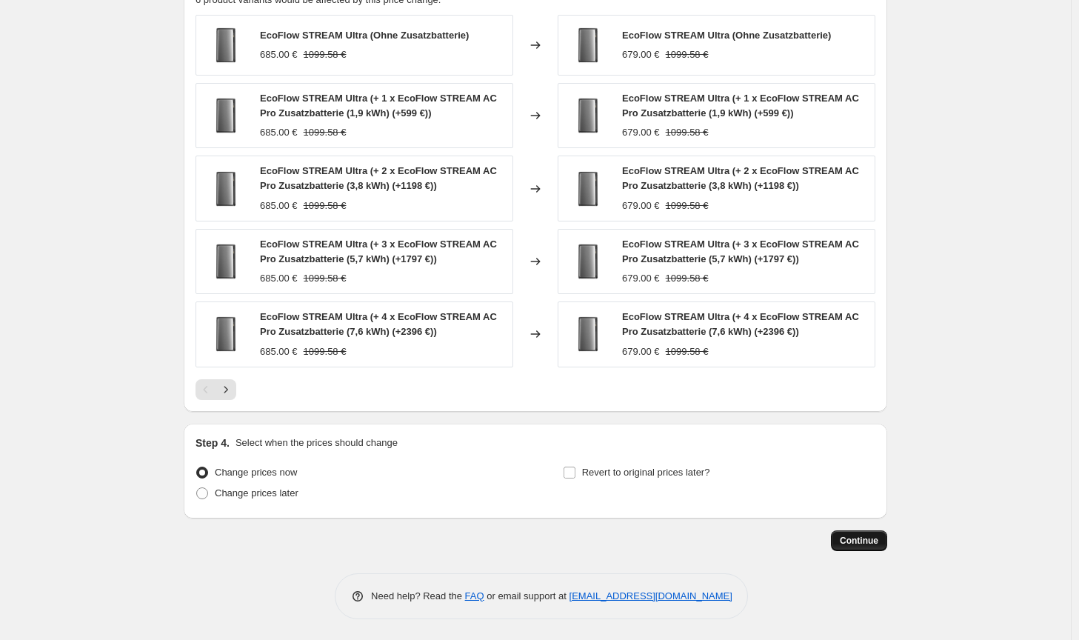
click at [847, 542] on span "Continue" at bounding box center [859, 541] width 39 height 12
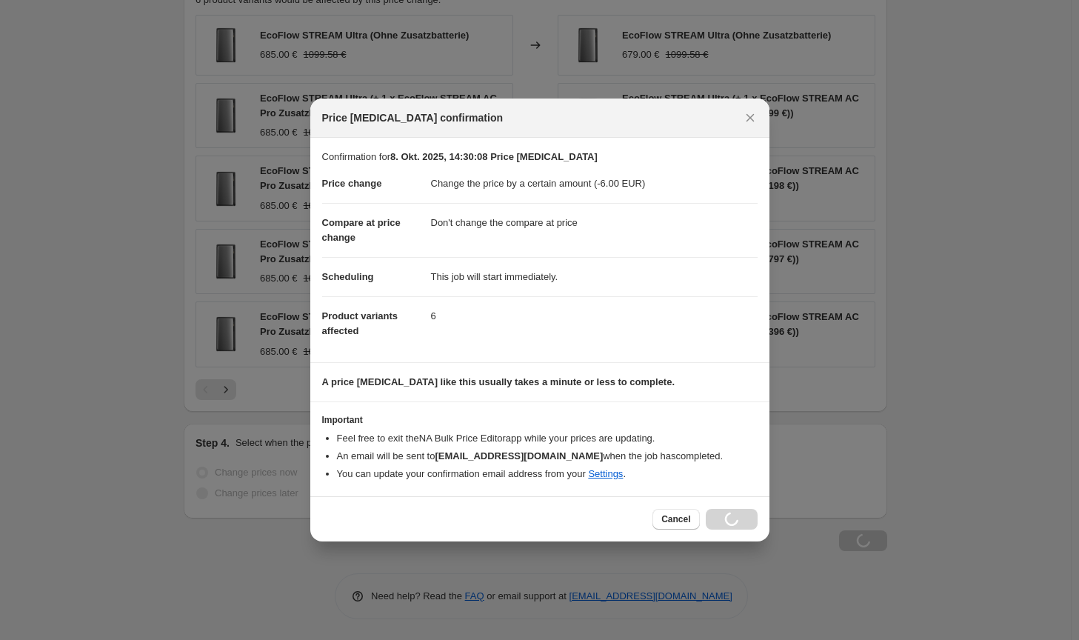
scroll to position [1025, 0]
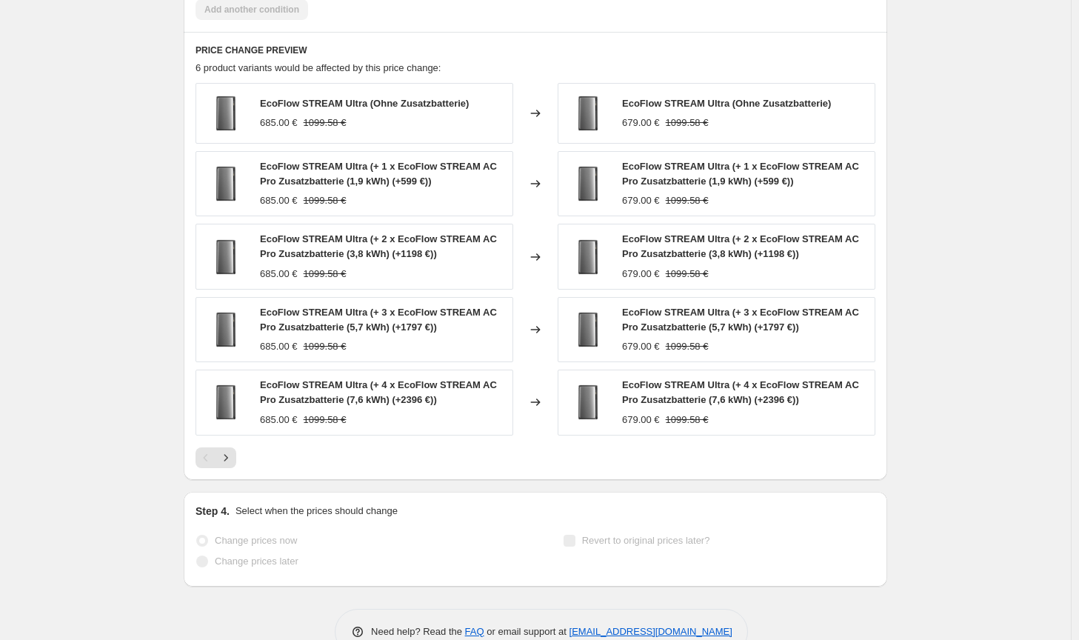
select select "by"
select select "no_change"
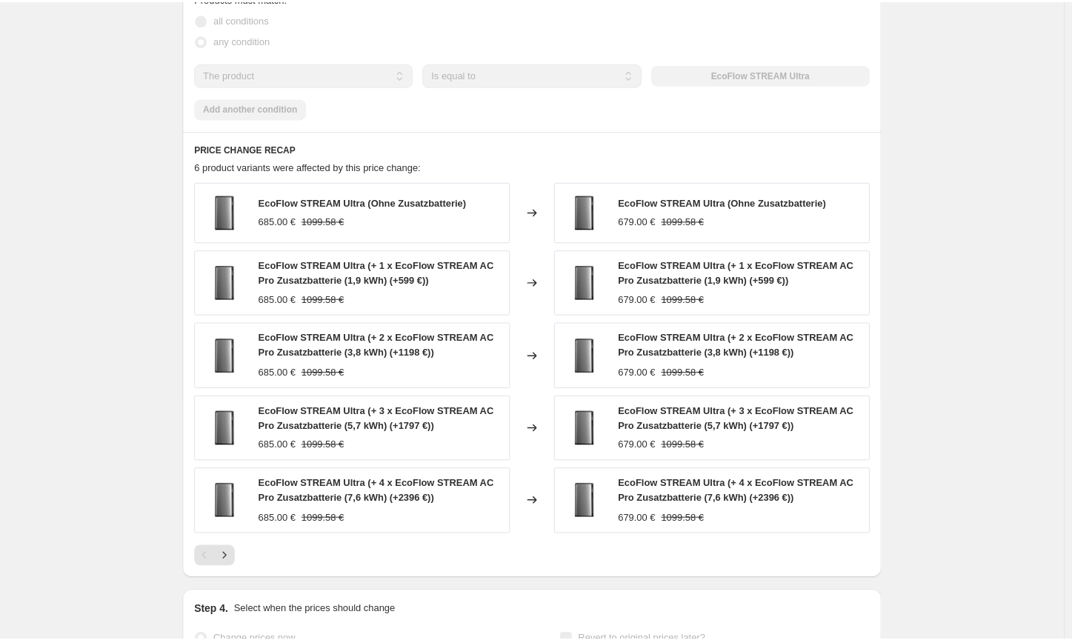
scroll to position [0, 0]
